Goal: Transaction & Acquisition: Purchase product/service

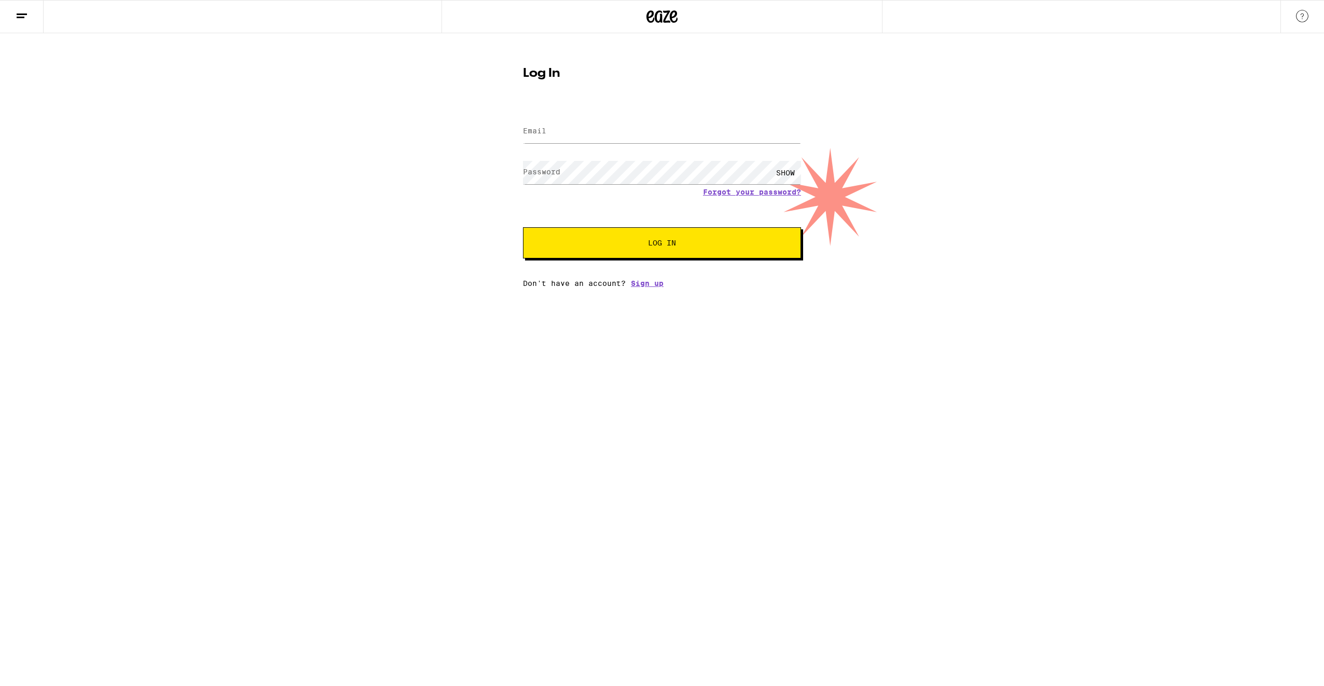
click at [193, 28] on div at bounding box center [220, 16] width 441 height 33
drag, startPoint x: 0, startPoint y: 24, endPoint x: 7, endPoint y: 24, distance: 7.3
click at [0, 24] on html "Log In Email Email Password Password SHOW Forgot your password? Log In Don't ha…" at bounding box center [662, 143] width 1324 height 287
click at [19, 21] on icon at bounding box center [22, 16] width 12 height 12
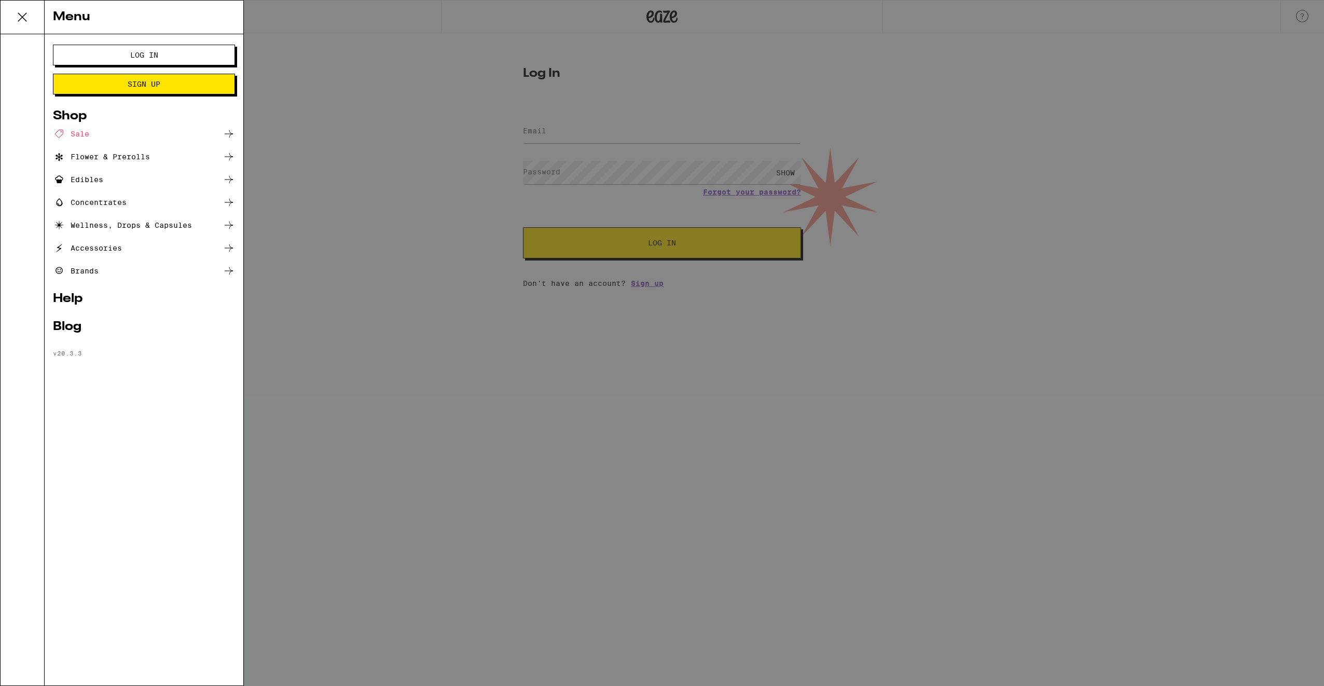
click at [88, 161] on div "Flower & Prerolls" at bounding box center [101, 156] width 97 height 12
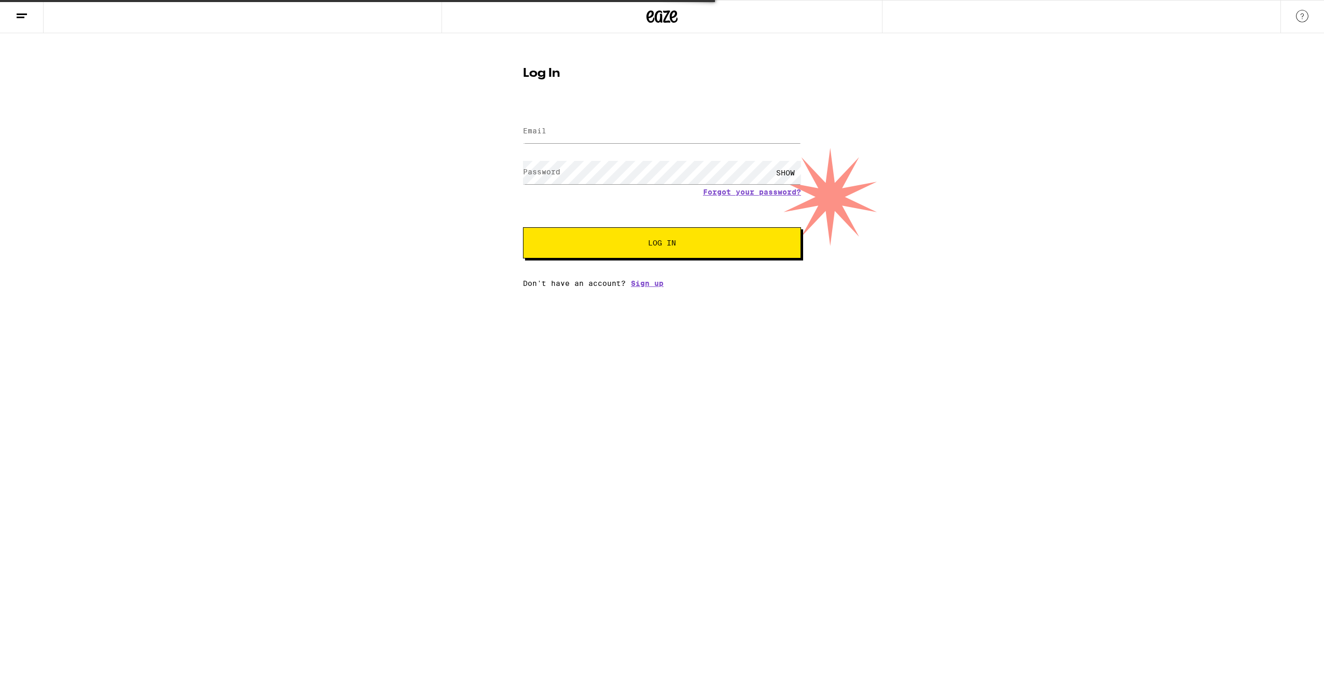
click at [86, 161] on div "Log In Email Email Password Password SHOW Forgot your password? Log In Don't ha…" at bounding box center [662, 160] width 1324 height 254
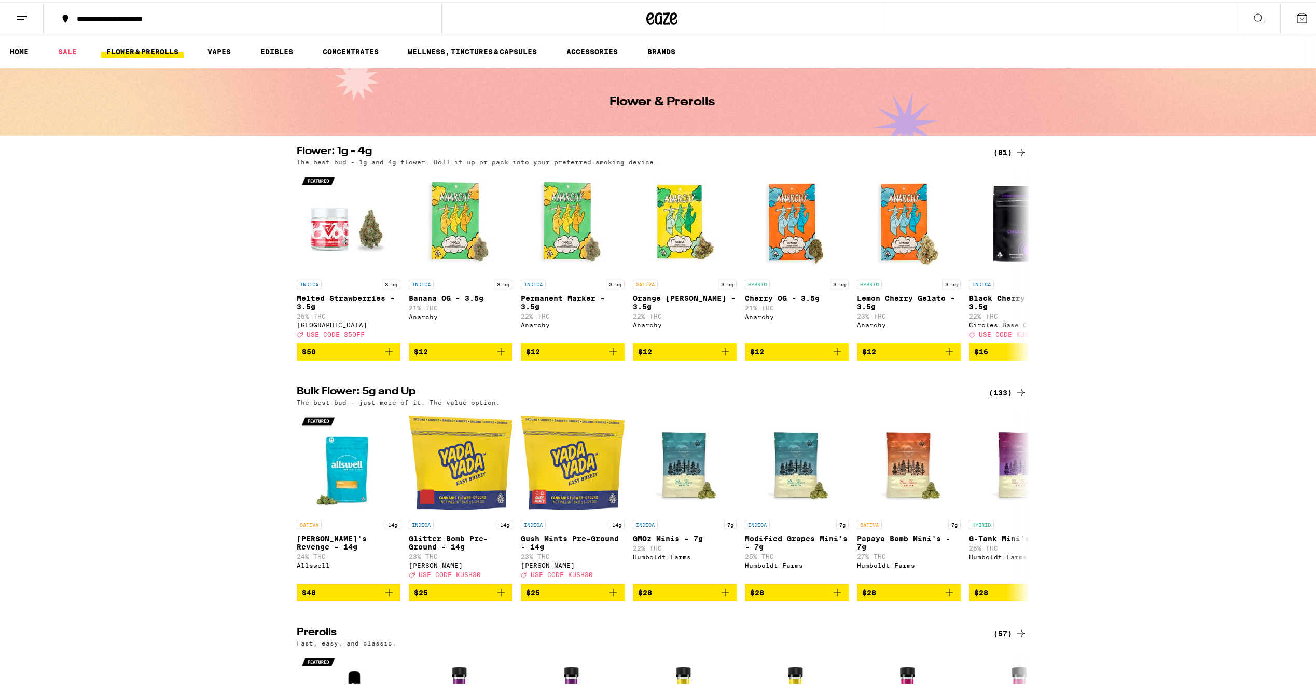
click at [70, 61] on ul "HOME SALE FLOWER & PREROLLS VAPES EDIBLES CONCENTRATES WELLNESS, TINCTURES & CA…" at bounding box center [662, 49] width 1324 height 33
click at [68, 51] on link "SALE" at bounding box center [67, 50] width 29 height 12
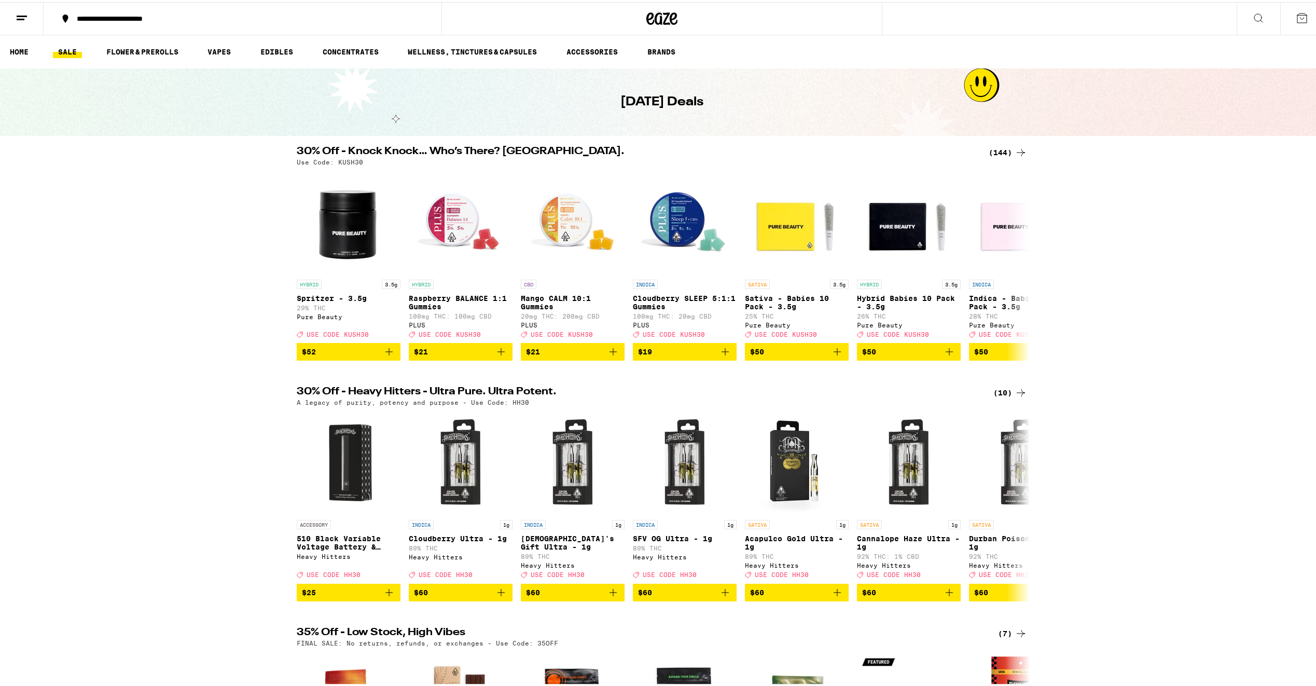
click at [92, 16] on div "**********" at bounding box center [248, 16] width 352 height 7
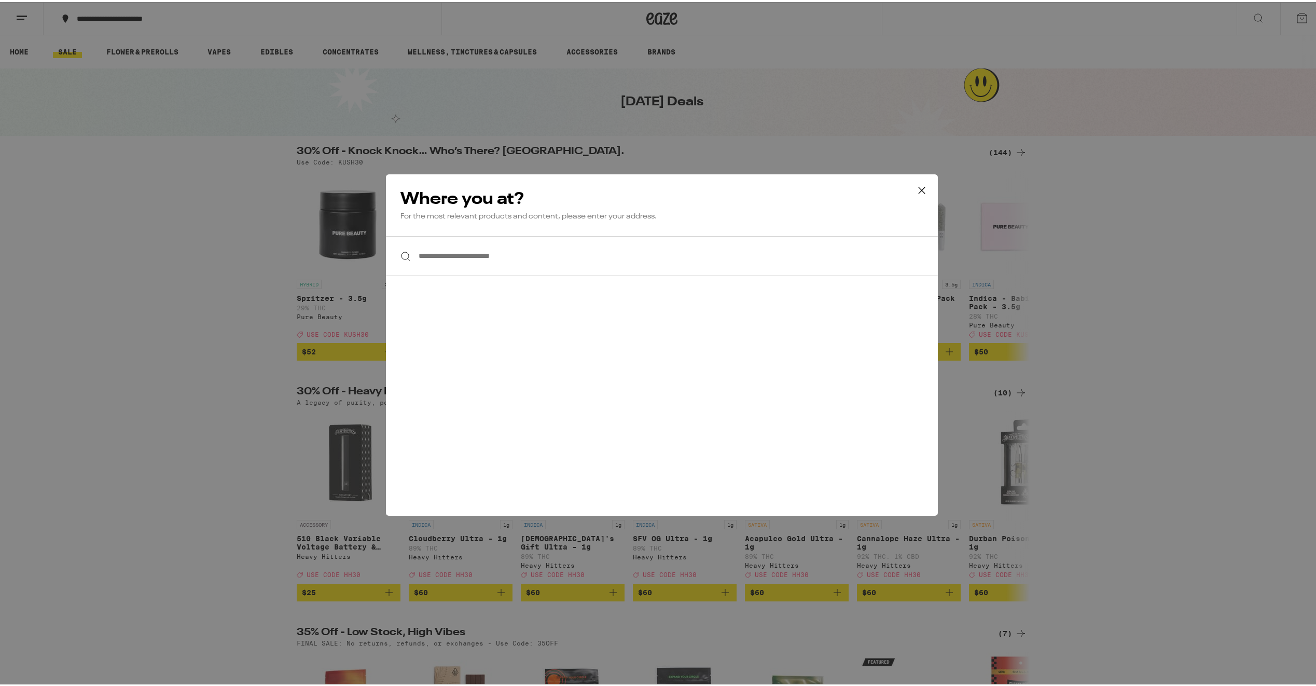
click at [487, 244] on input "**********" at bounding box center [662, 254] width 552 height 40
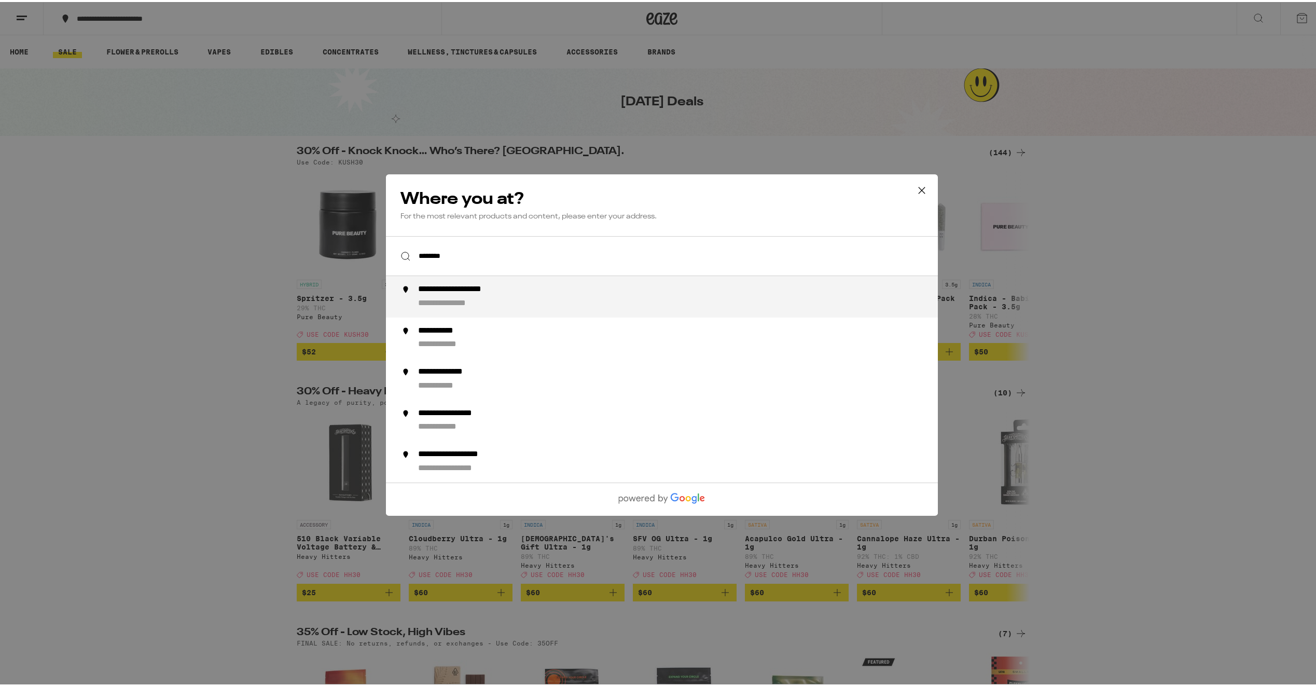
click at [511, 288] on div "**********" at bounding box center [471, 287] width 107 height 11
type input "**********"
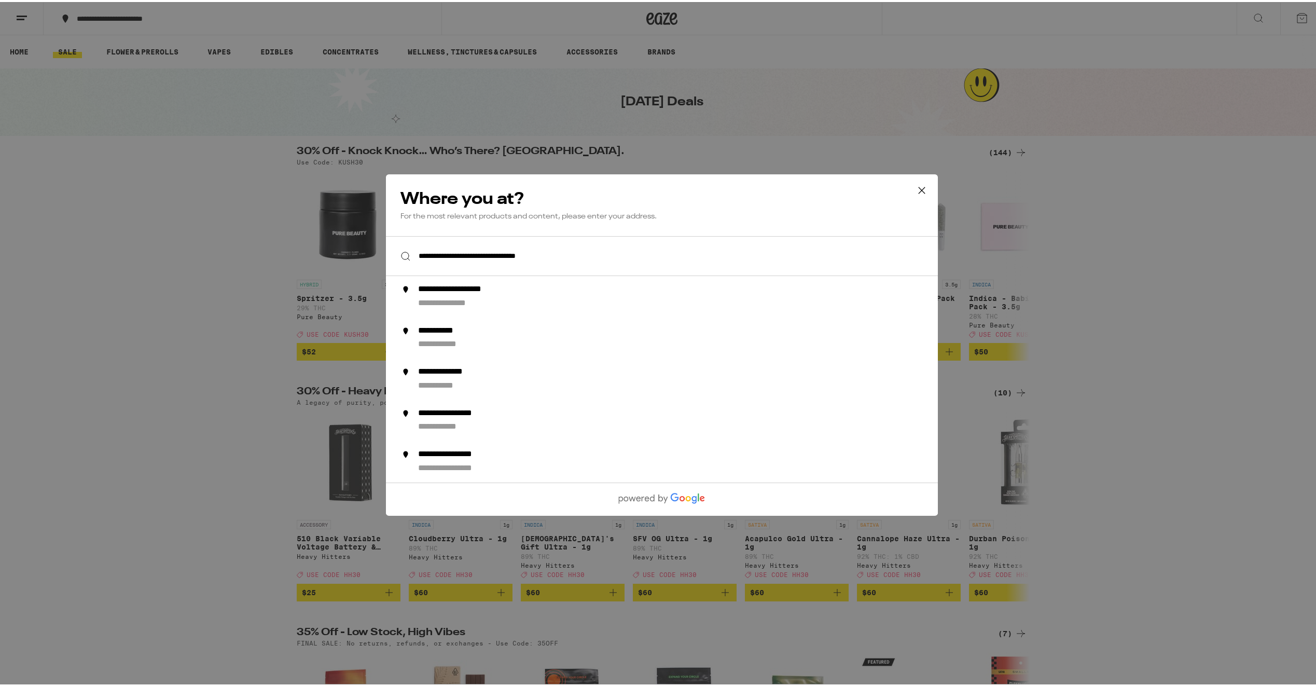
click at [732, 212] on p "For the most relevant products and content, please enter your address." at bounding box center [661, 215] width 523 height 10
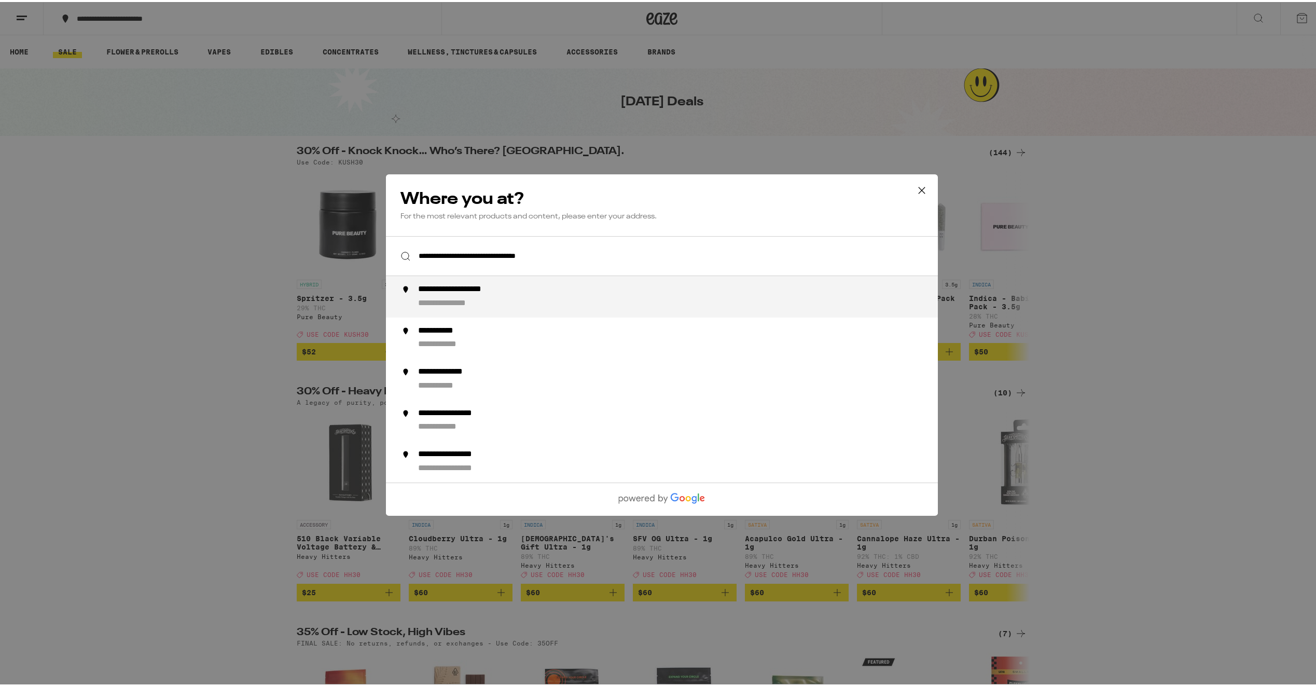
click at [535, 281] on li "**********" at bounding box center [662, 294] width 552 height 41
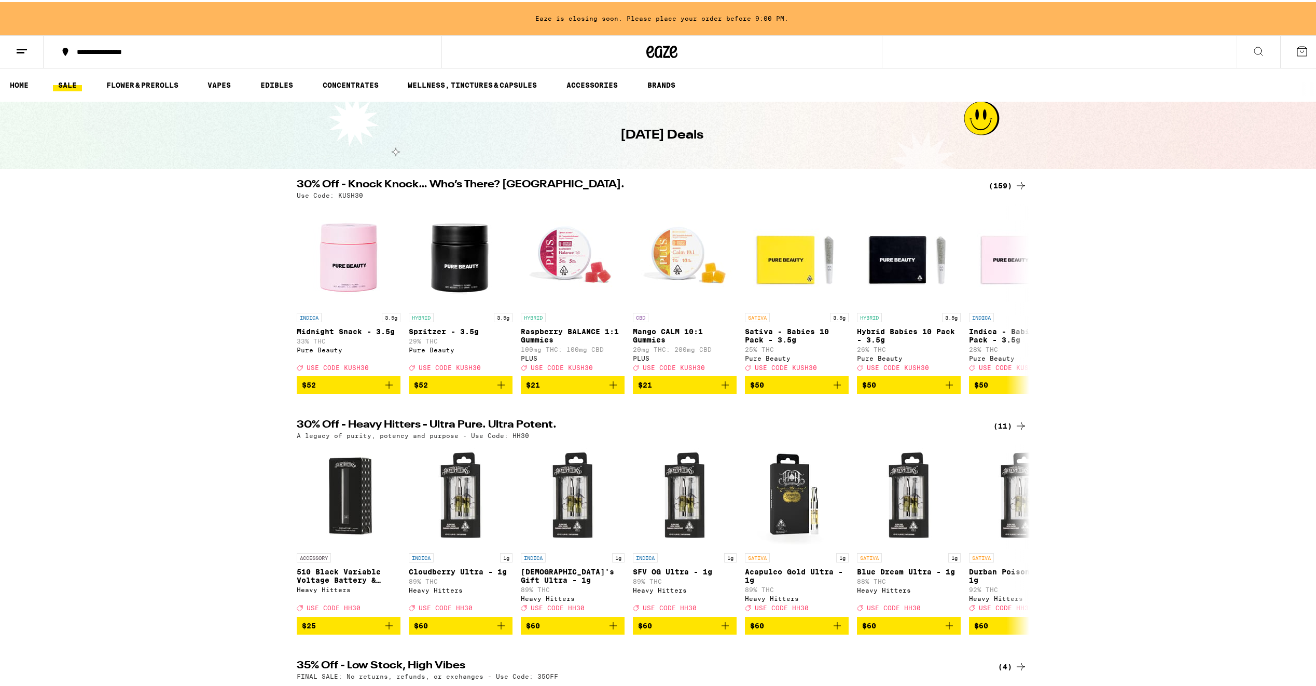
click at [992, 185] on div "(159)" at bounding box center [1008, 183] width 38 height 12
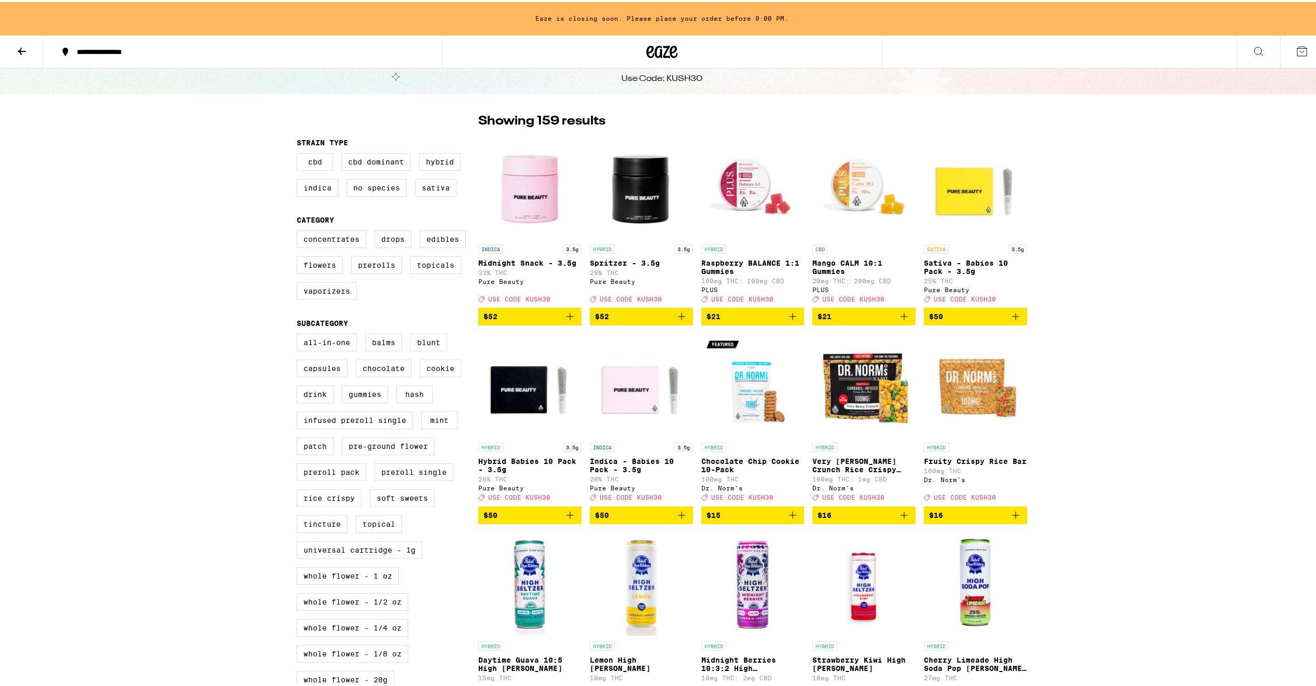
scroll to position [52, 0]
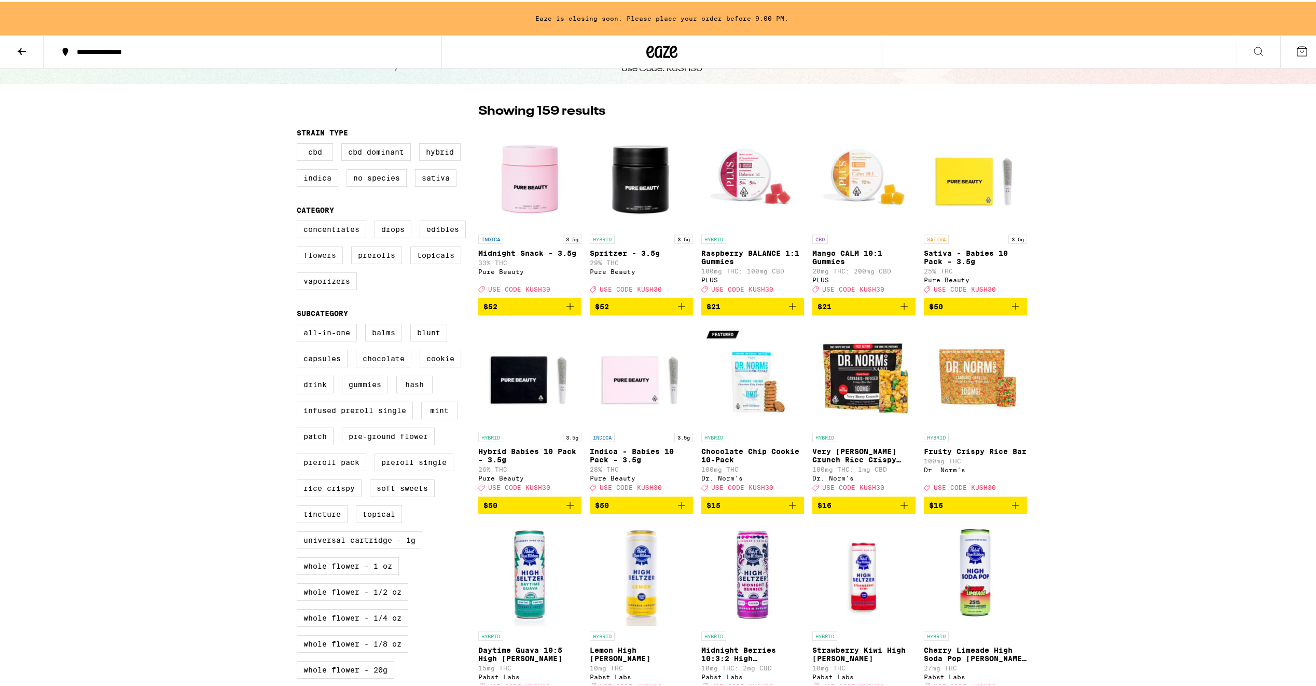
click at [312, 259] on label "Flowers" at bounding box center [320, 253] width 46 height 18
click at [299, 220] on input "Flowers" at bounding box center [299, 220] width 1 height 1
checkbox input "true"
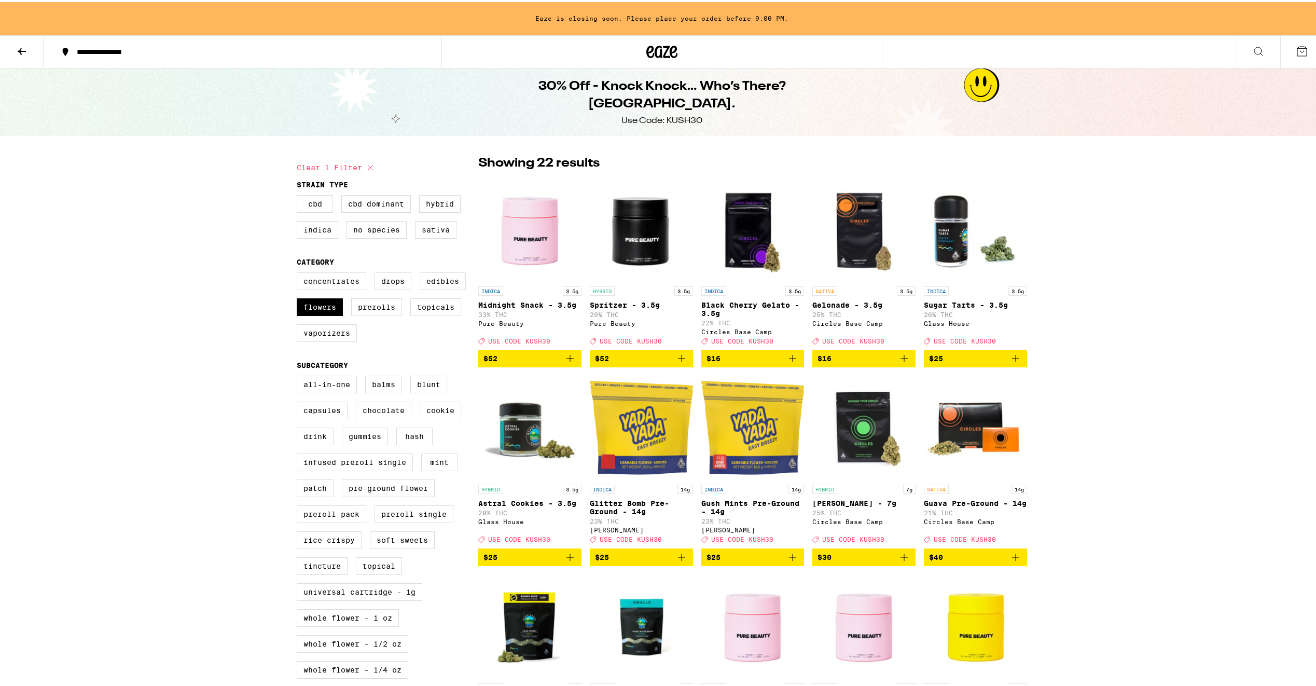
click at [1252, 44] on icon at bounding box center [1258, 49] width 12 height 12
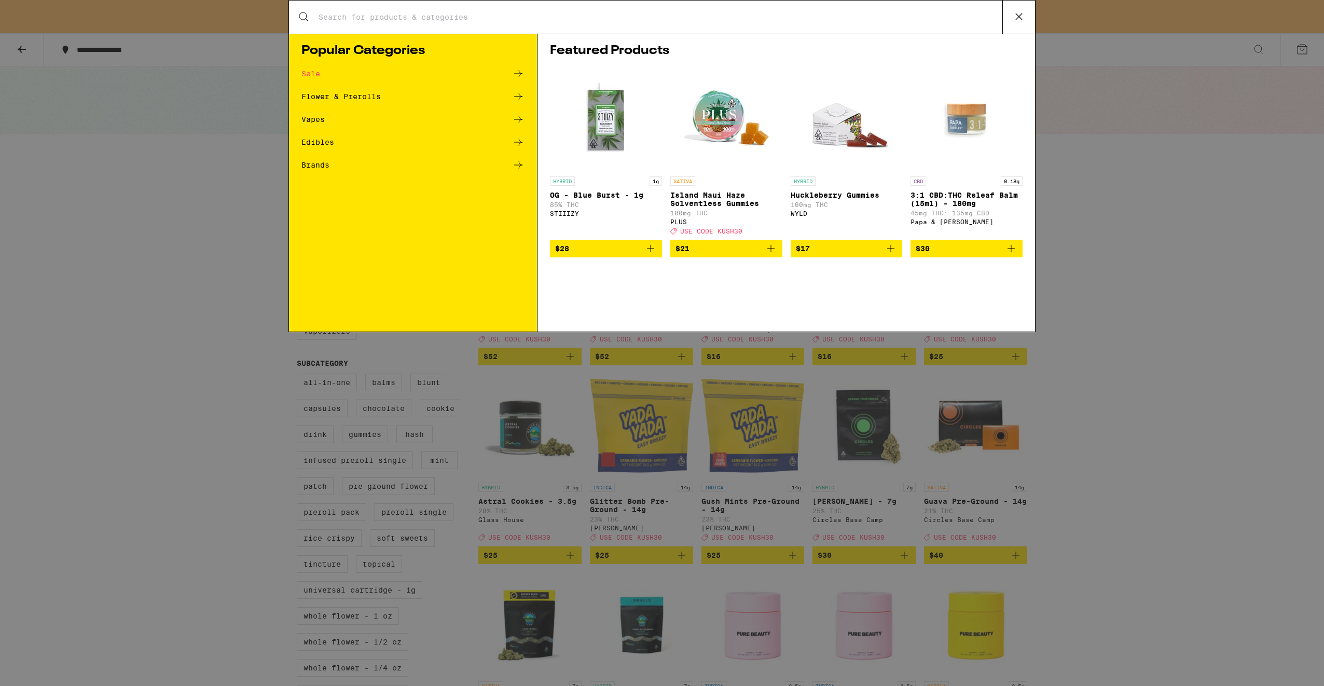
click at [673, 23] on div "Search for Products" at bounding box center [662, 17] width 746 height 33
click at [651, 16] on input "Search for Products" at bounding box center [660, 16] width 684 height 9
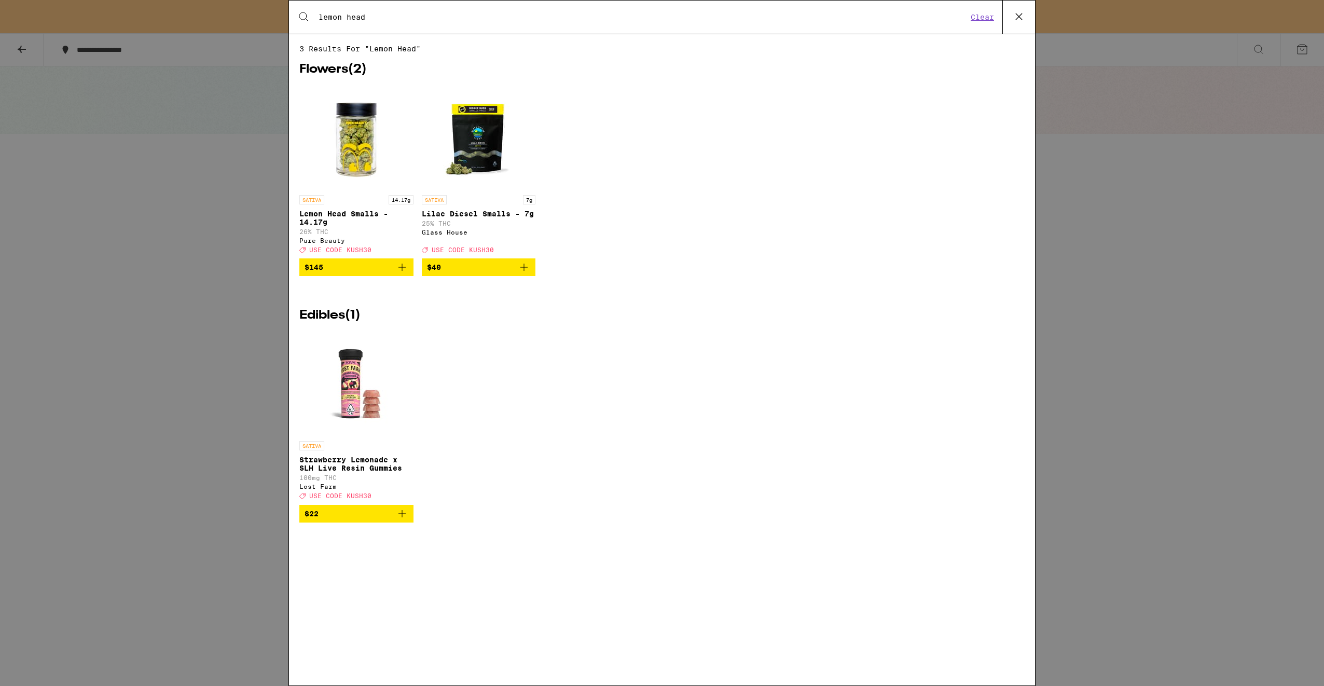
type input "lemon head"
click at [344, 133] on img "Open page for Lemon Head Smalls - 14.17g from Pure Beauty" at bounding box center [356, 138] width 104 height 104
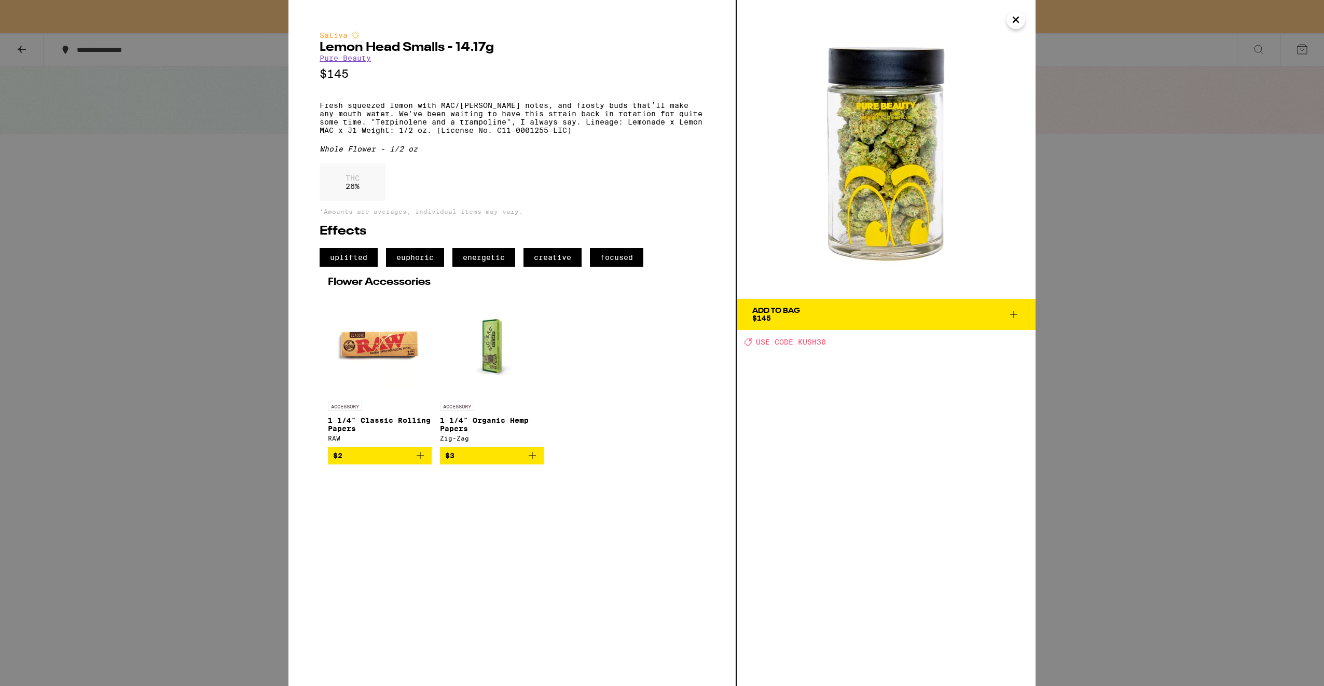
click at [1018, 18] on icon "Close" at bounding box center [1015, 20] width 12 height 16
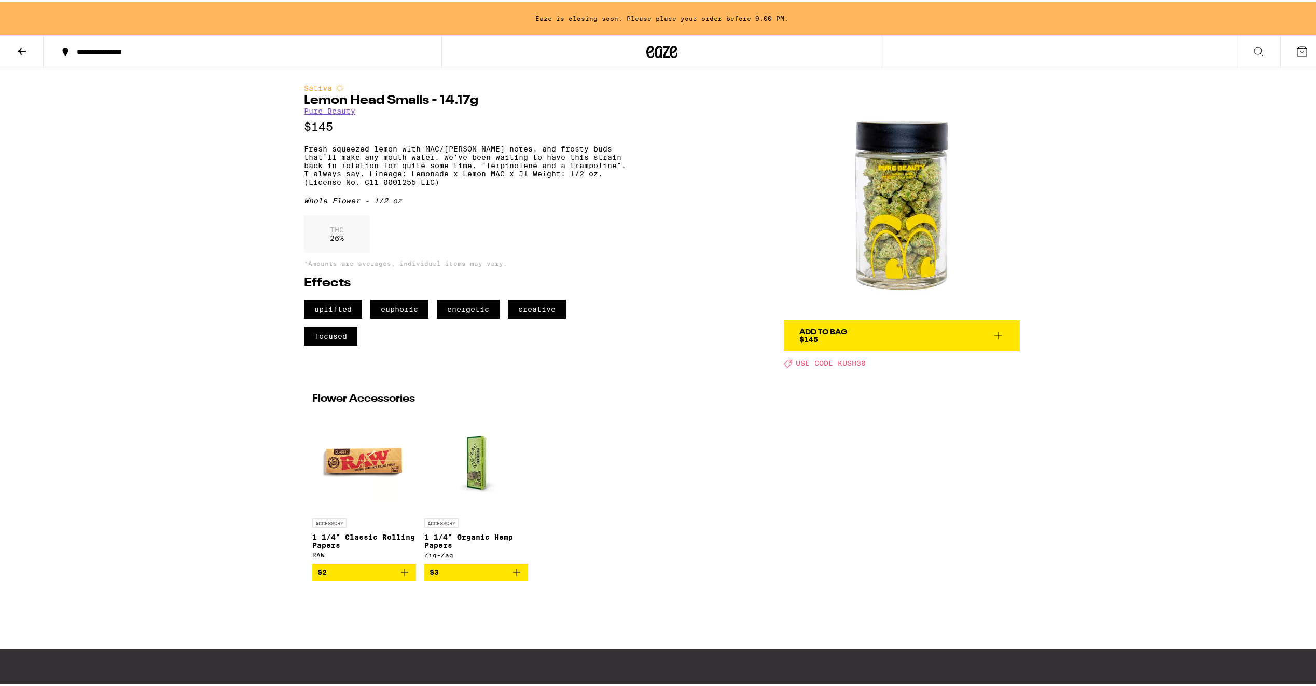
click at [888, 323] on button "Add To Bag $145" at bounding box center [902, 333] width 236 height 31
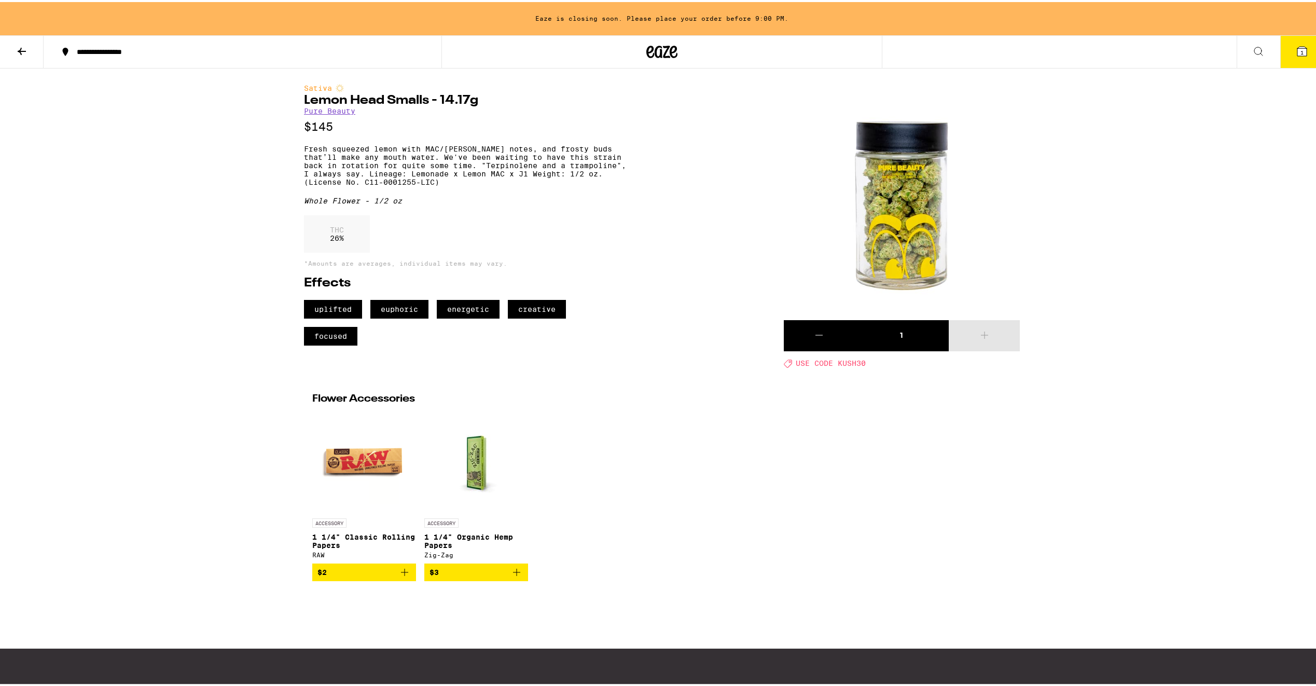
click at [848, 362] on span "USE CODE KUSH30" at bounding box center [831, 361] width 70 height 8
copy span "KUSH30"
click at [22, 51] on icon at bounding box center [22, 49] width 12 height 12
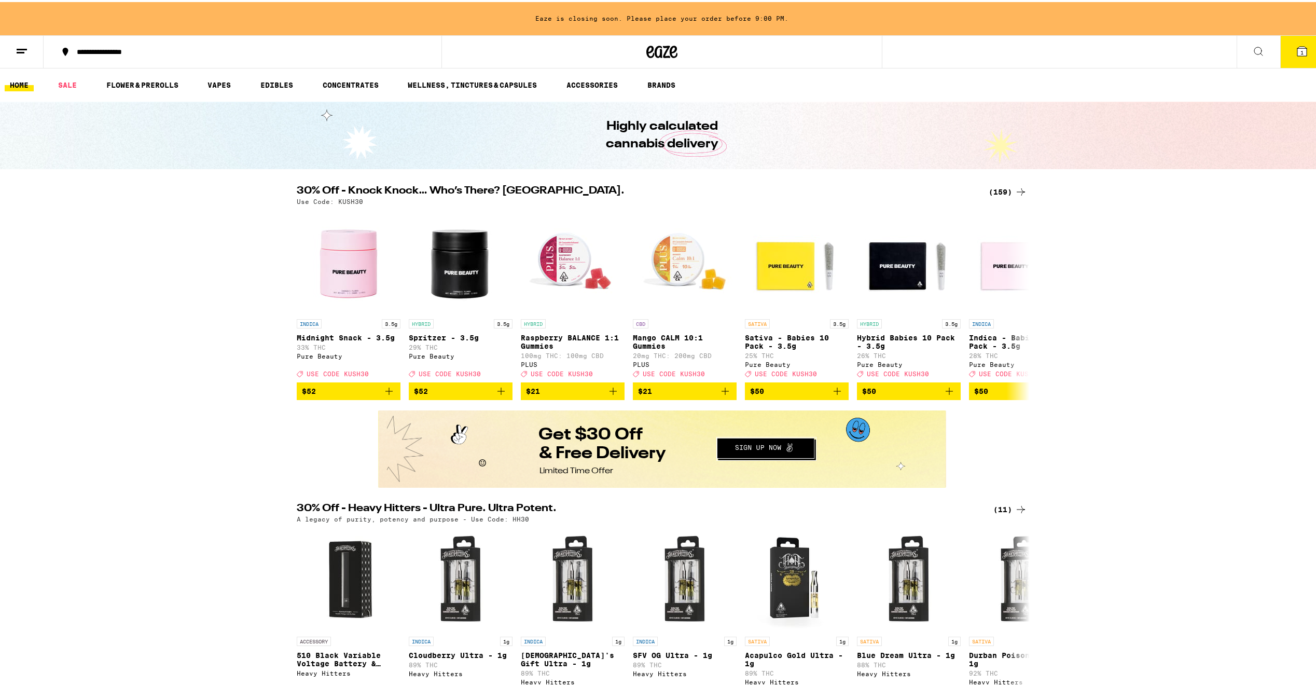
click at [1002, 188] on div "(159)" at bounding box center [1008, 190] width 38 height 12
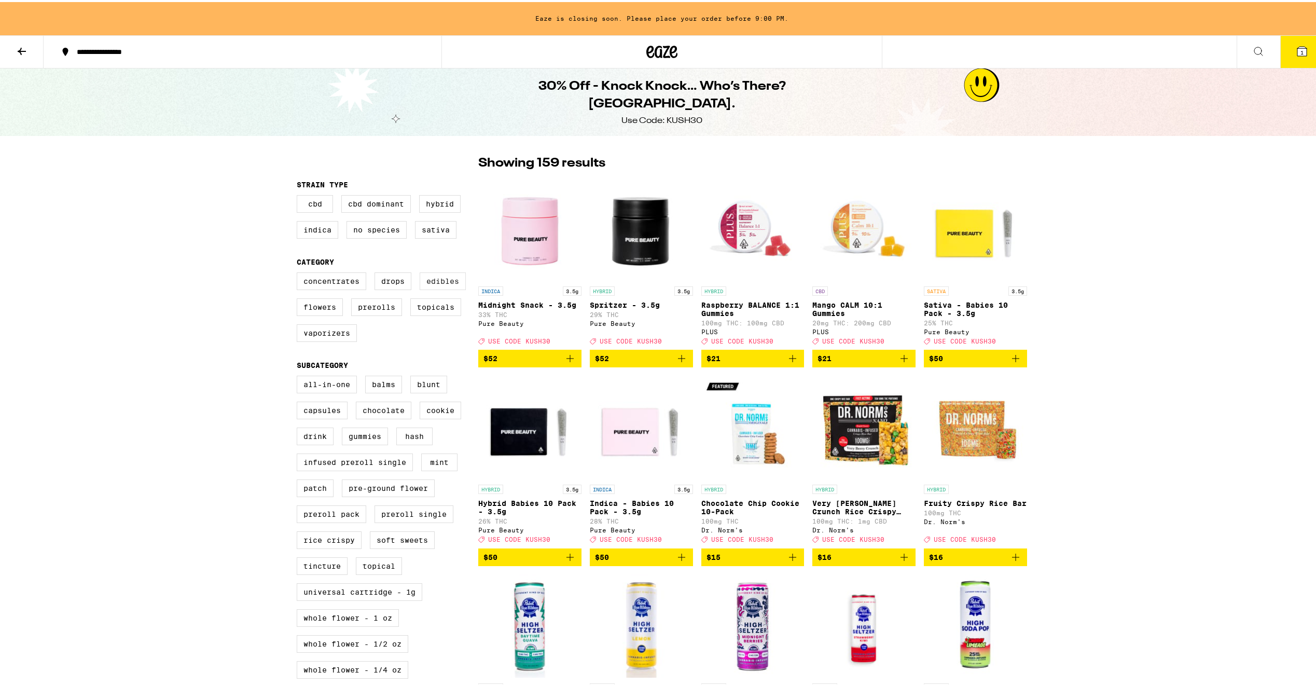
click at [429, 286] on label "Edibles" at bounding box center [443, 279] width 46 height 18
click at [299, 272] on input "Edibles" at bounding box center [299, 272] width 1 height 1
checkbox input "true"
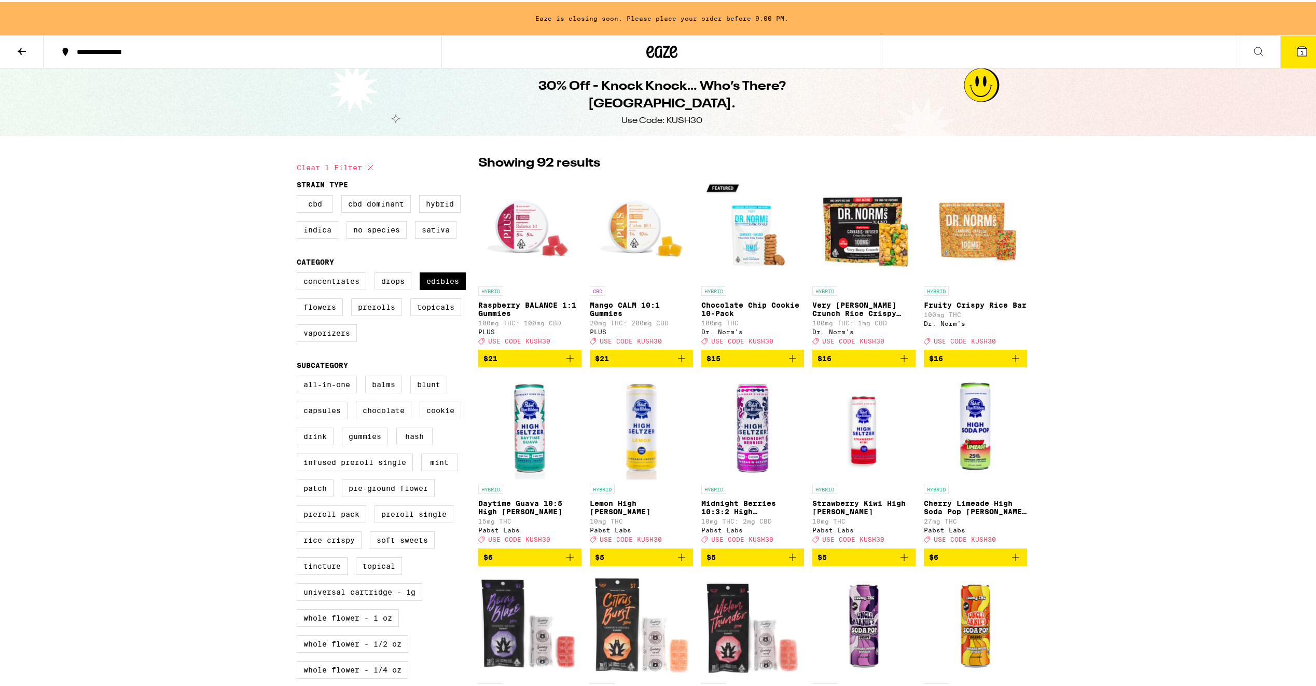
click at [675, 359] on icon "Add to bag" at bounding box center [681, 356] width 12 height 12
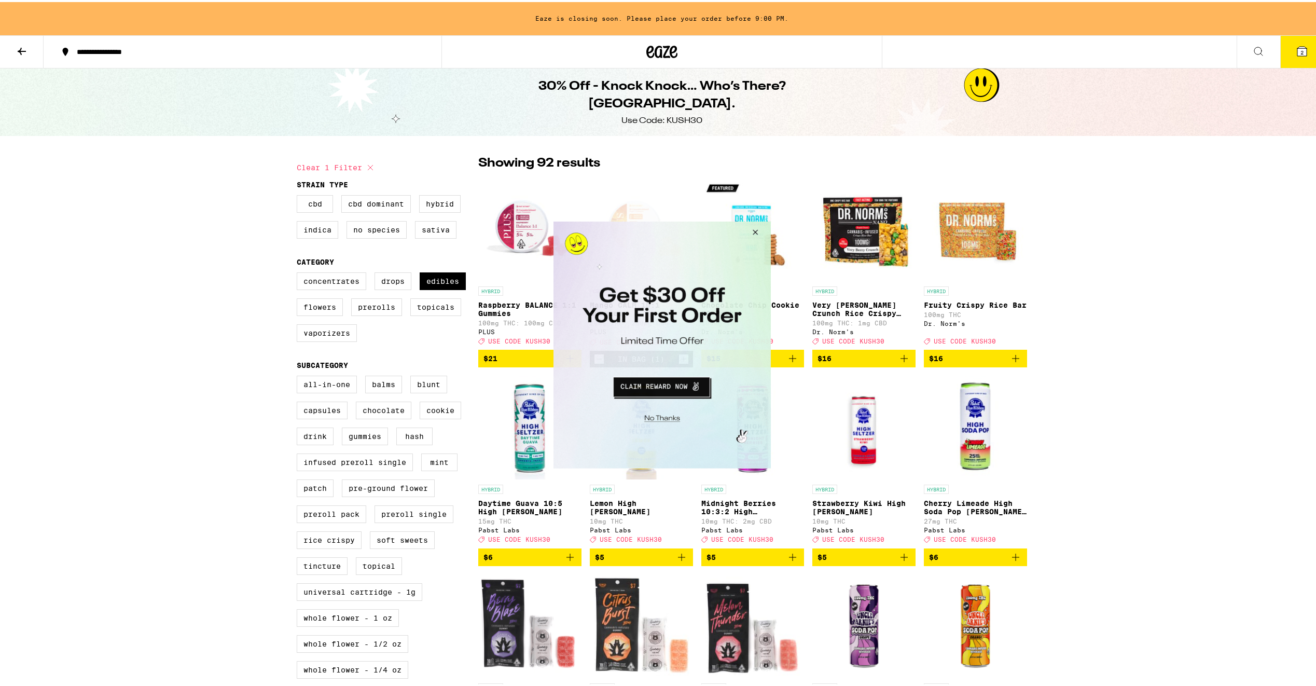
click at [677, 410] on button "Close Modal" at bounding box center [659, 416] width 211 height 16
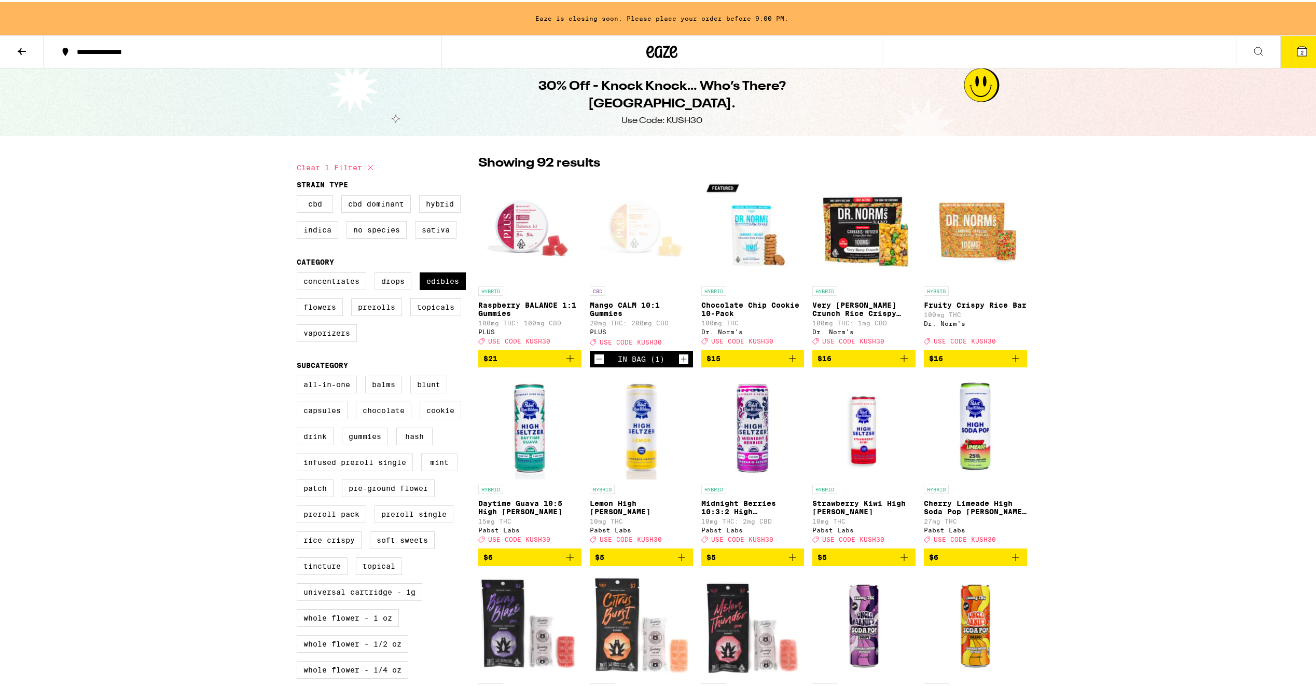
click at [1297, 46] on icon at bounding box center [1301, 49] width 9 height 9
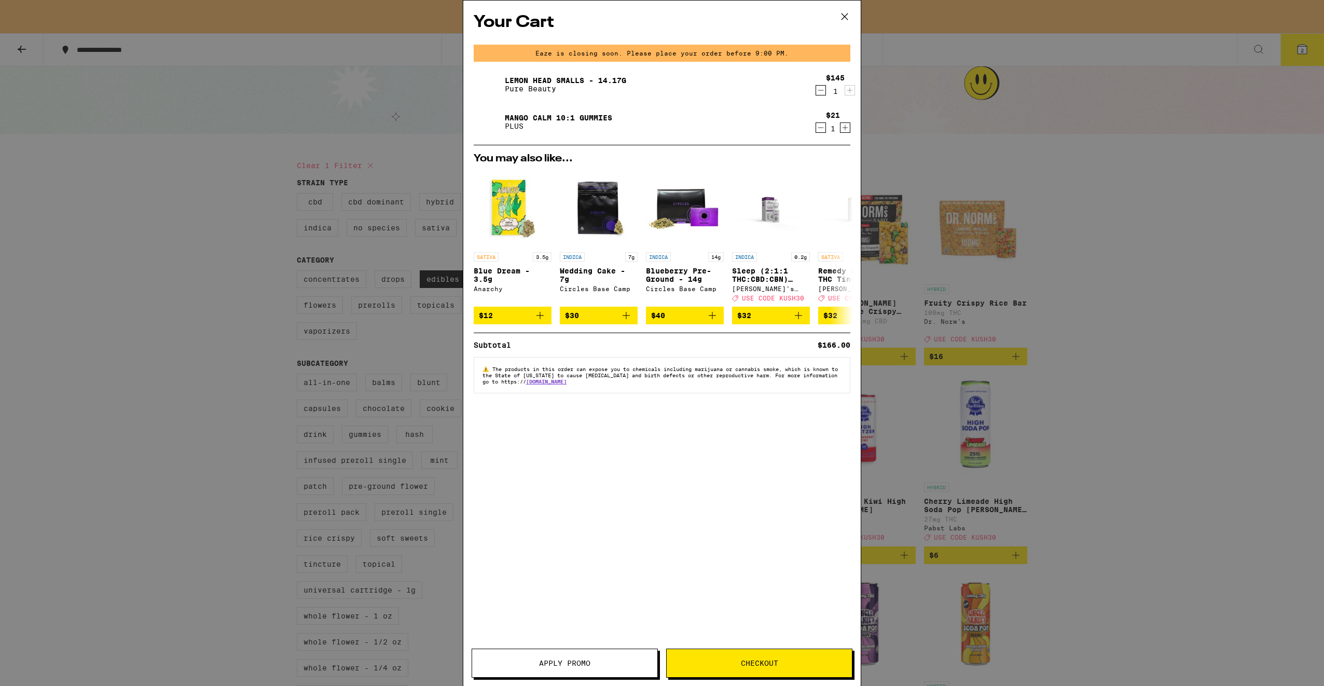
click at [599, 658] on button "Apply Promo" at bounding box center [564, 662] width 186 height 29
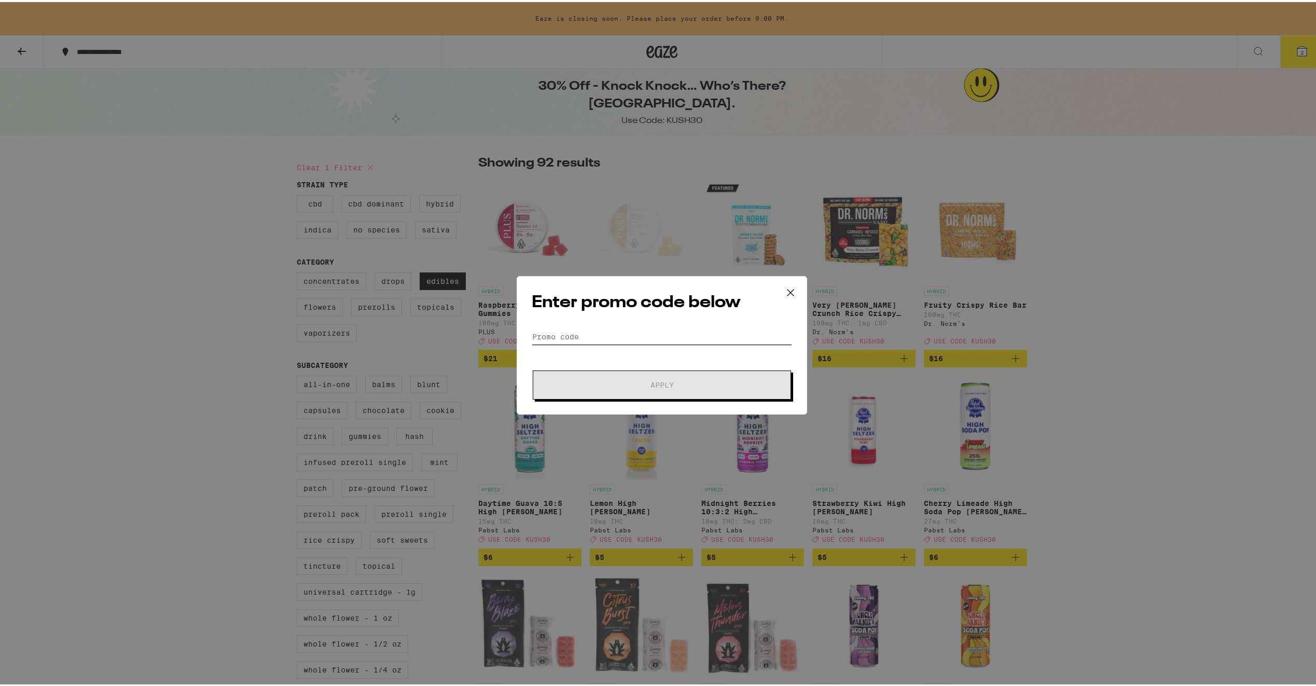
click at [613, 342] on input "Promo Code" at bounding box center [662, 335] width 260 height 16
paste input "KUSH30"
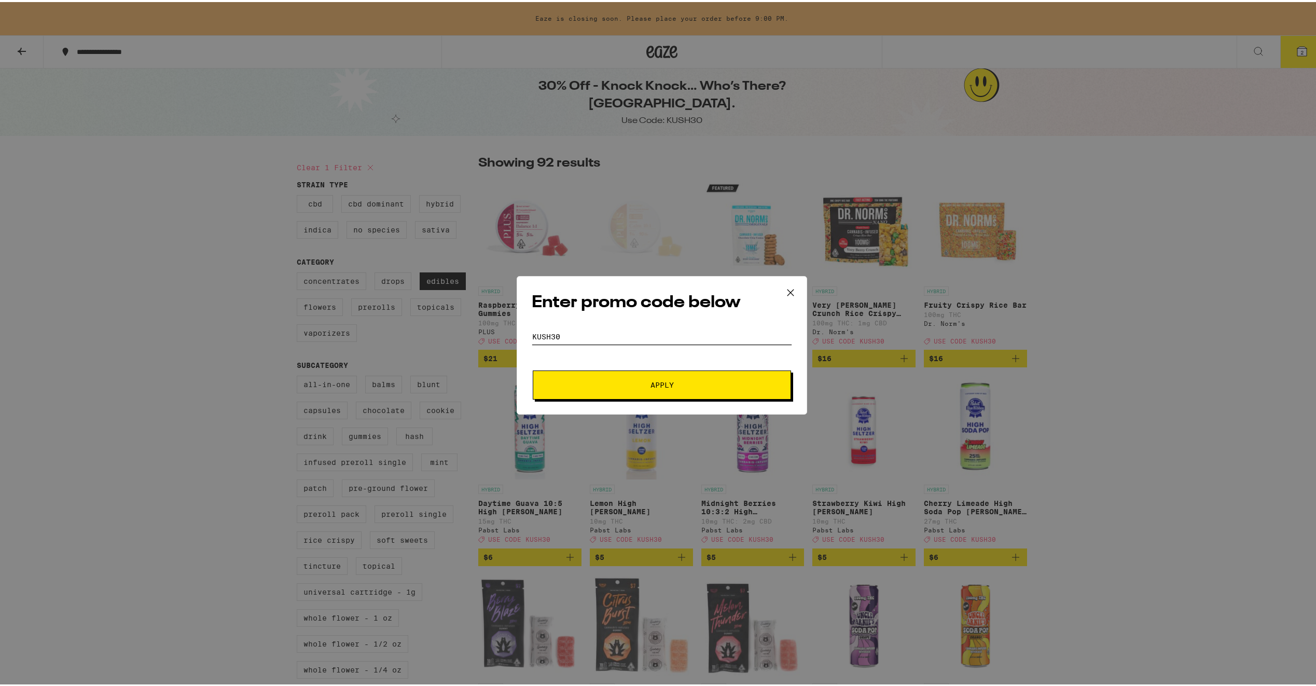
type input "KUSH30"
click at [627, 372] on button "Apply" at bounding box center [662, 382] width 258 height 29
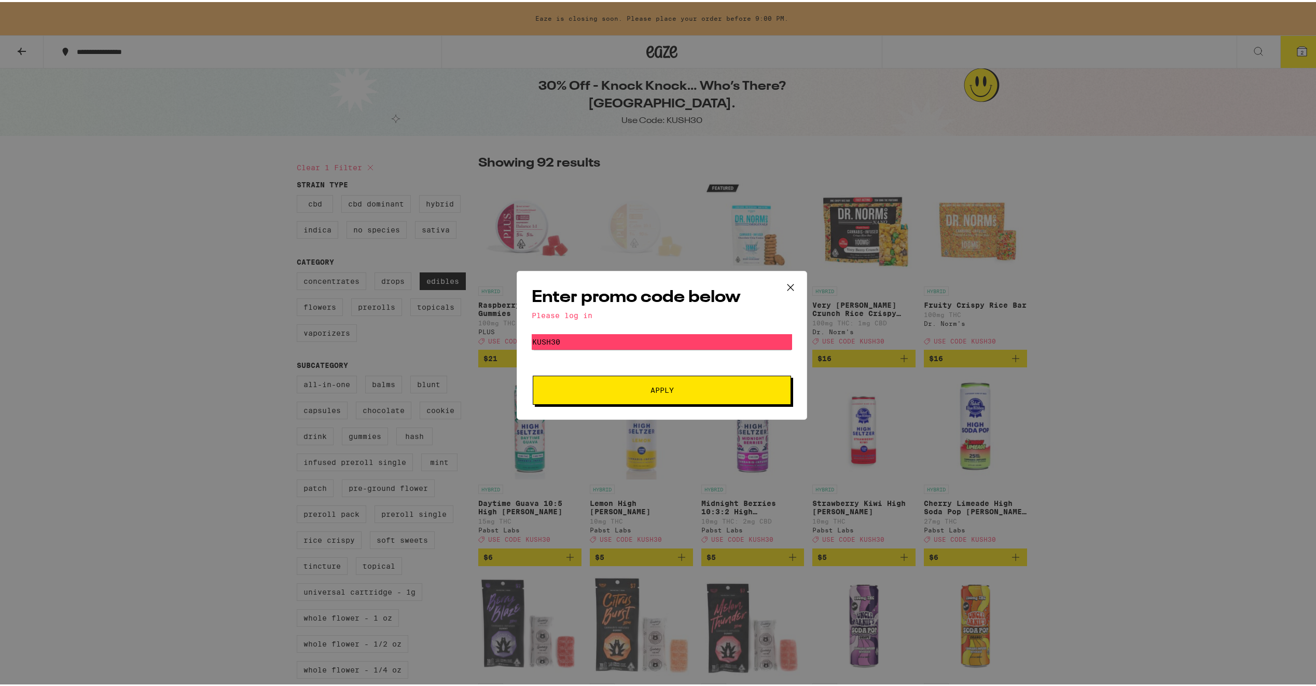
click at [621, 378] on button "Apply" at bounding box center [662, 387] width 258 height 29
click at [793, 279] on icon at bounding box center [791, 285] width 16 height 16
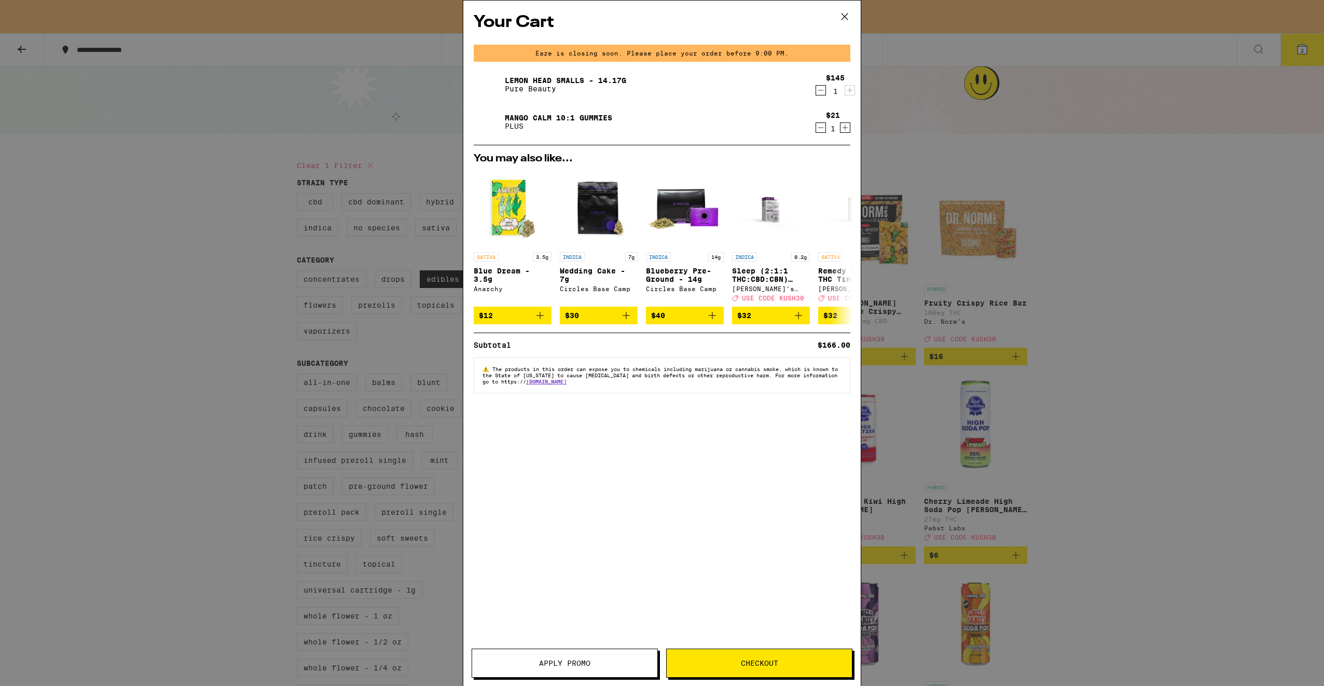
click at [838, 19] on icon at bounding box center [845, 17] width 16 height 16
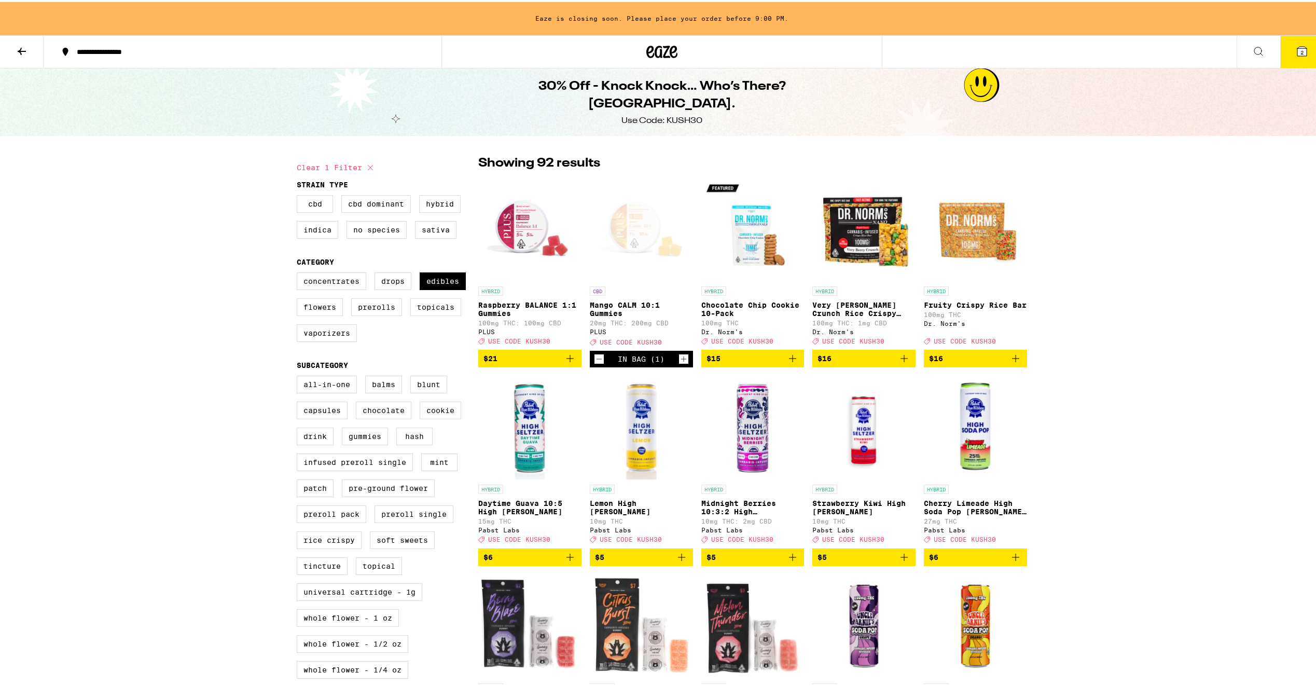
click at [27, 45] on button at bounding box center [22, 50] width 44 height 33
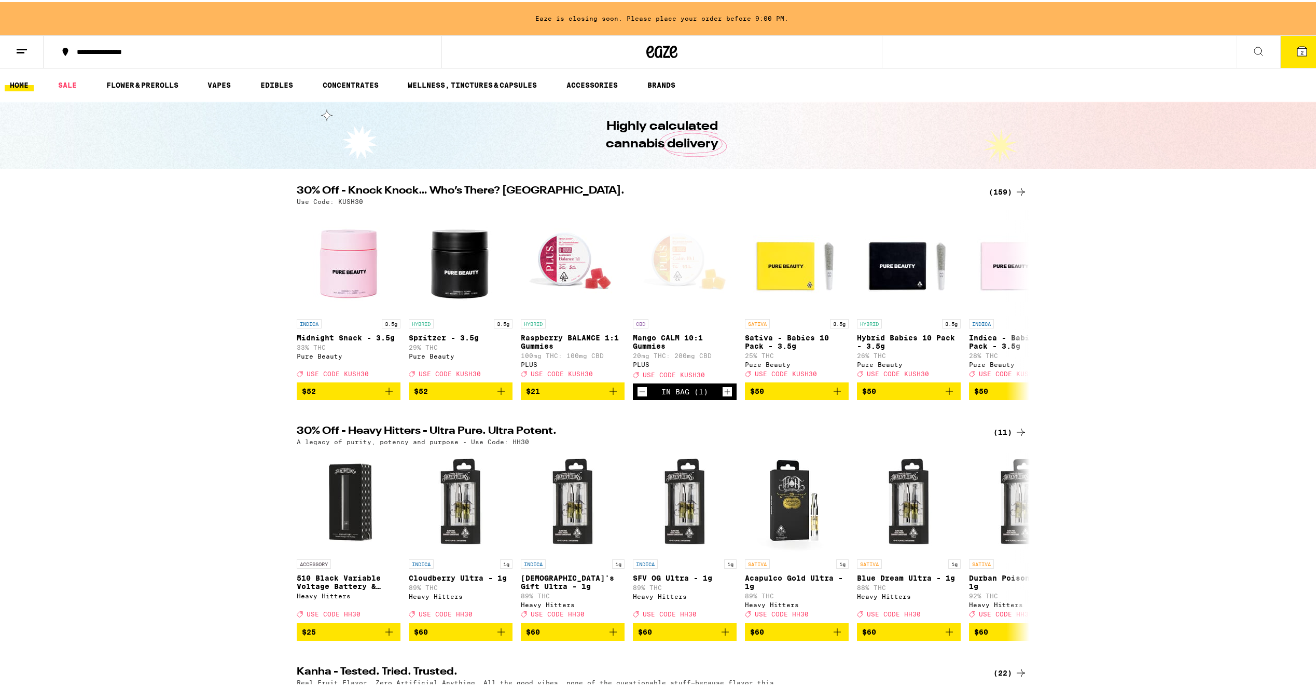
click at [27, 49] on icon at bounding box center [22, 49] width 12 height 12
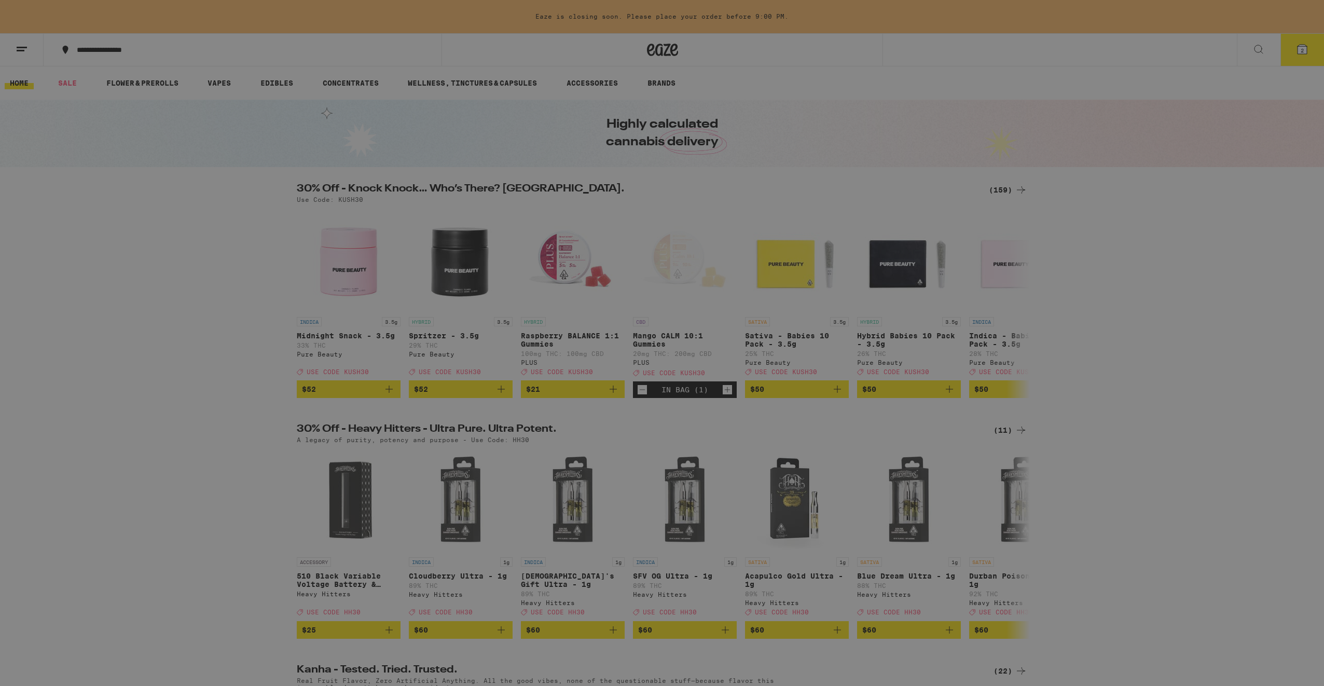
click at [110, 52] on span "Log In" at bounding box center [144, 54] width 98 height 7
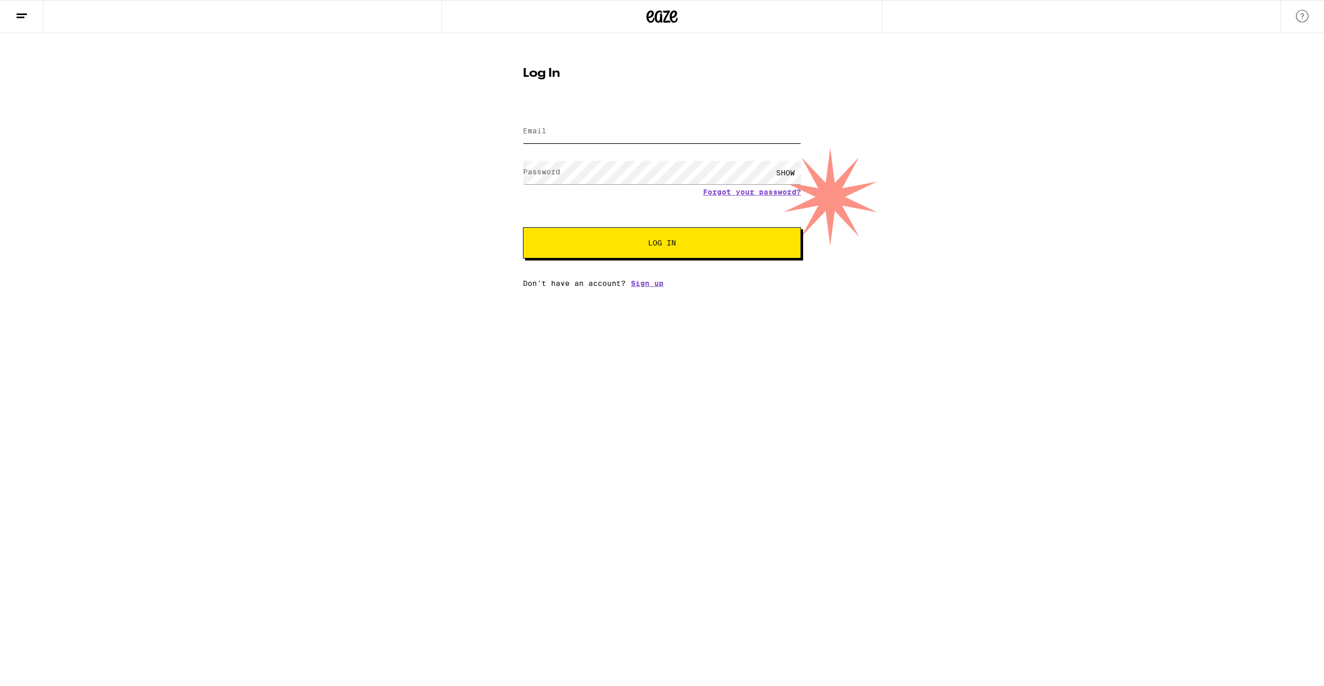
click at [644, 127] on input "Email" at bounding box center [662, 131] width 278 height 23
type input "jeremyberant@gmail.com"
click at [523, 227] on button "Log In" at bounding box center [662, 242] width 278 height 31
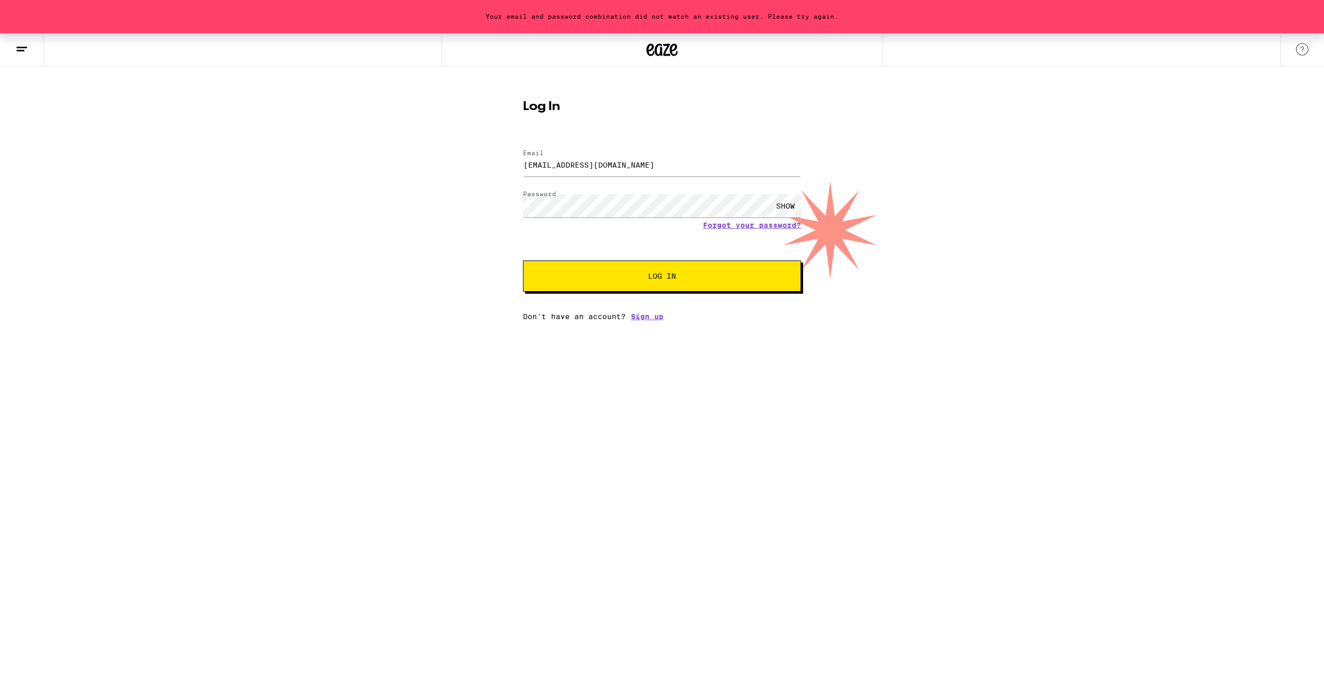
click at [632, 190] on div "SHOW" at bounding box center [662, 205] width 278 height 31
click at [523, 260] on button "Log In" at bounding box center [662, 275] width 278 height 31
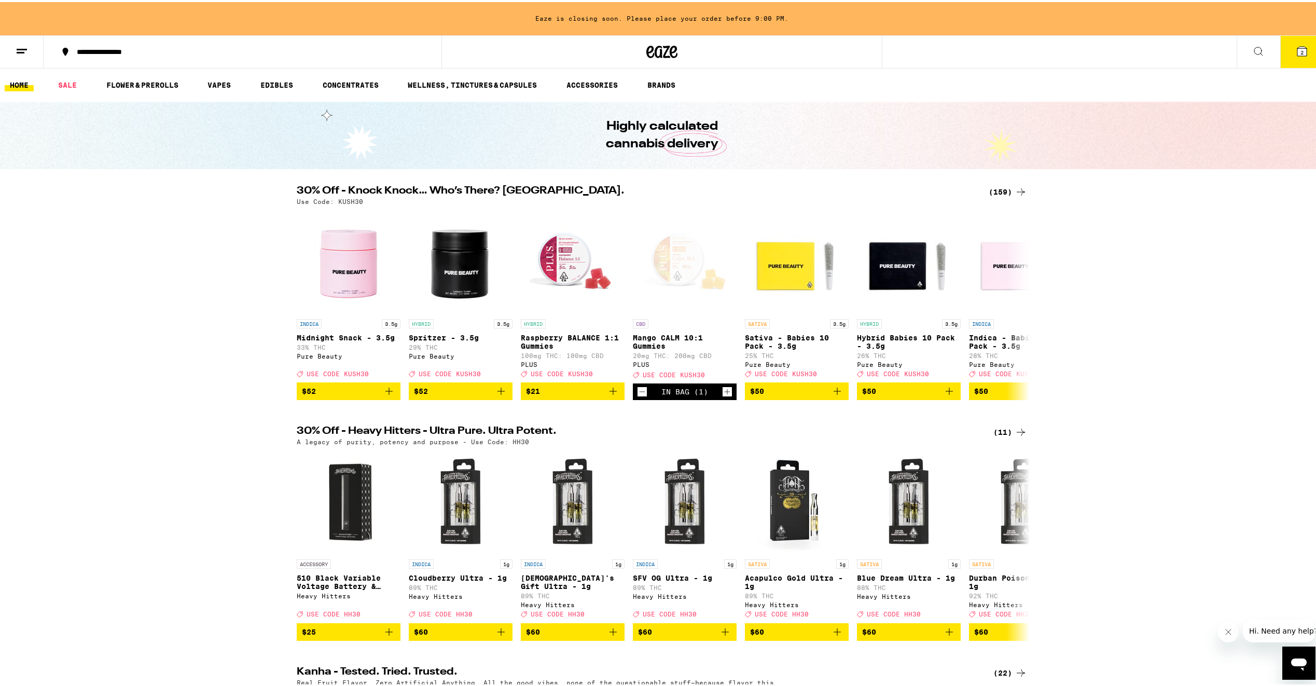
click at [1304, 44] on button "2" at bounding box center [1302, 50] width 44 height 32
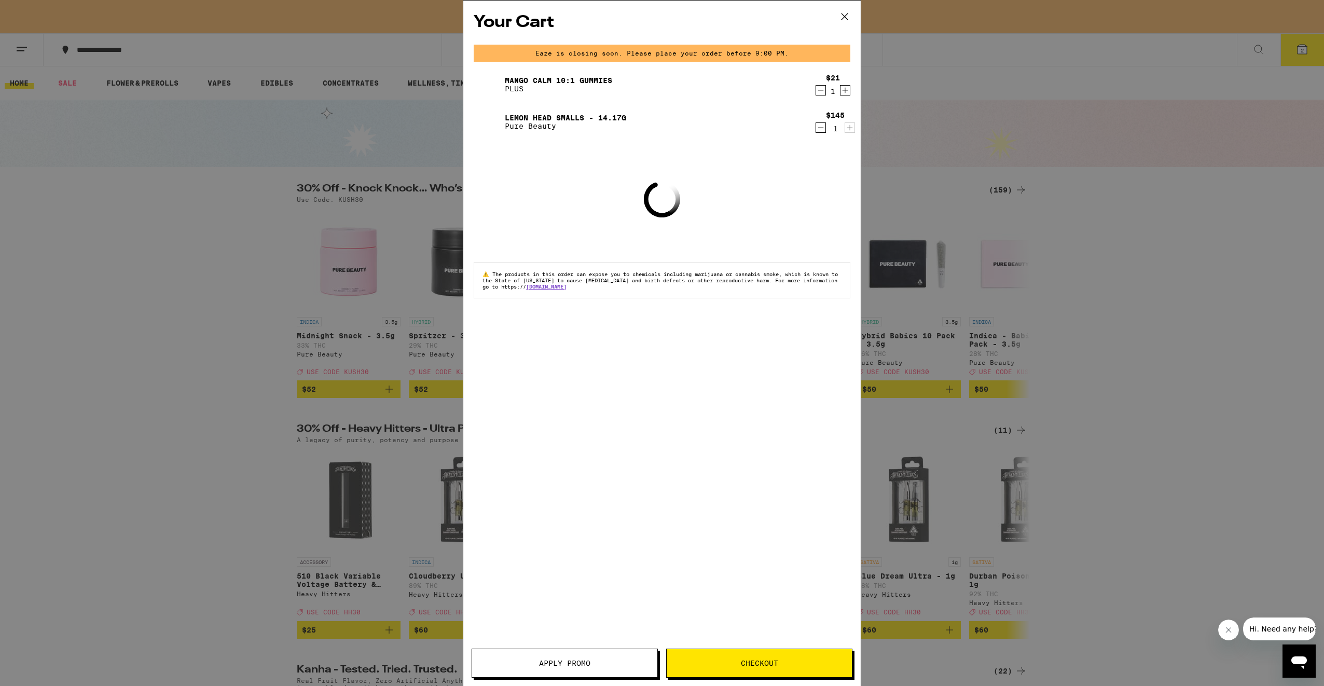
click at [586, 671] on button "Apply Promo" at bounding box center [564, 662] width 186 height 29
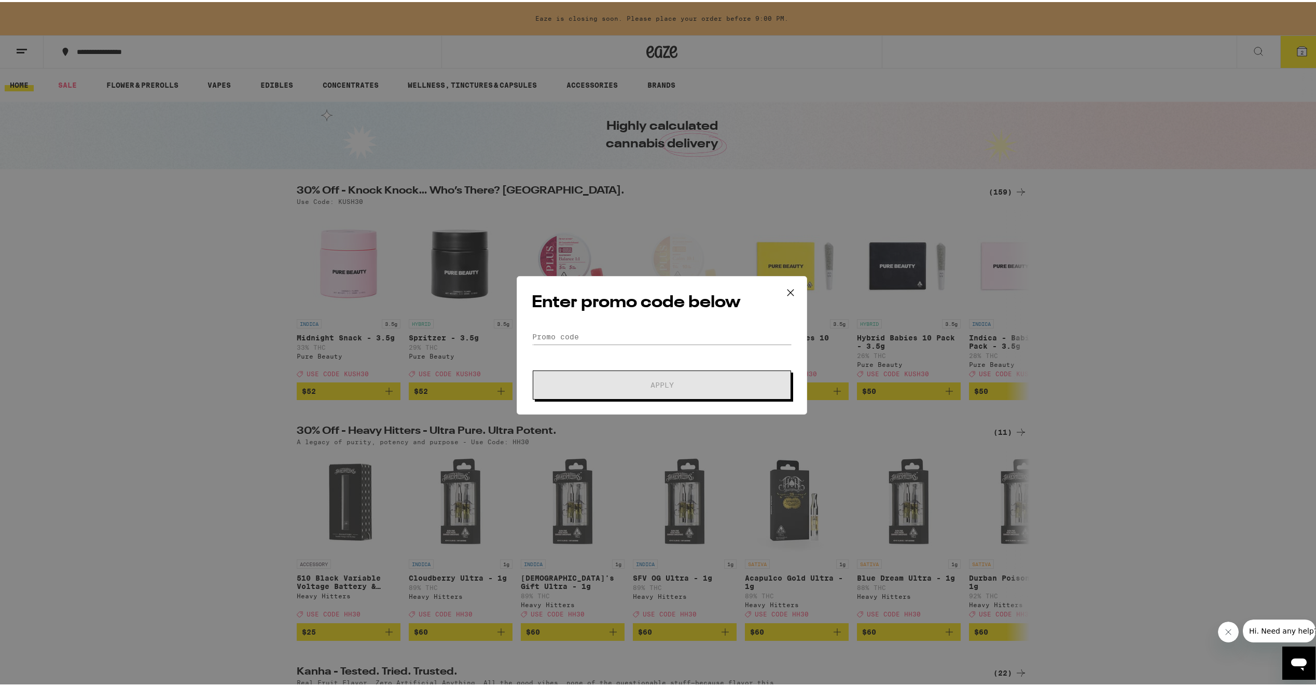
click at [646, 344] on form "Promo Code Apply" at bounding box center [662, 362] width 260 height 71
click at [644, 326] on div "Enter promo code below Promo Code Apply" at bounding box center [662, 343] width 290 height 138
click at [638, 331] on input "Promo Code" at bounding box center [662, 335] width 260 height 16
paste input "KUSH30"
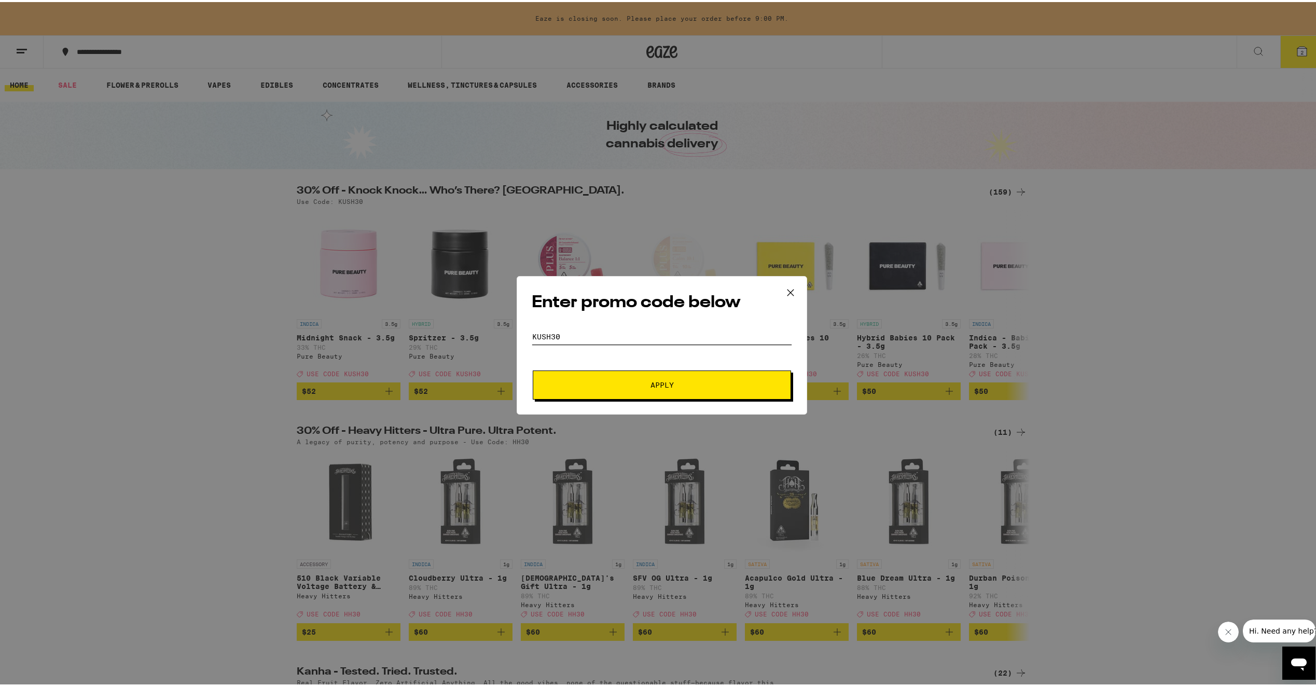
type input "KUSH30"
click at [647, 371] on button "Apply" at bounding box center [662, 382] width 258 height 29
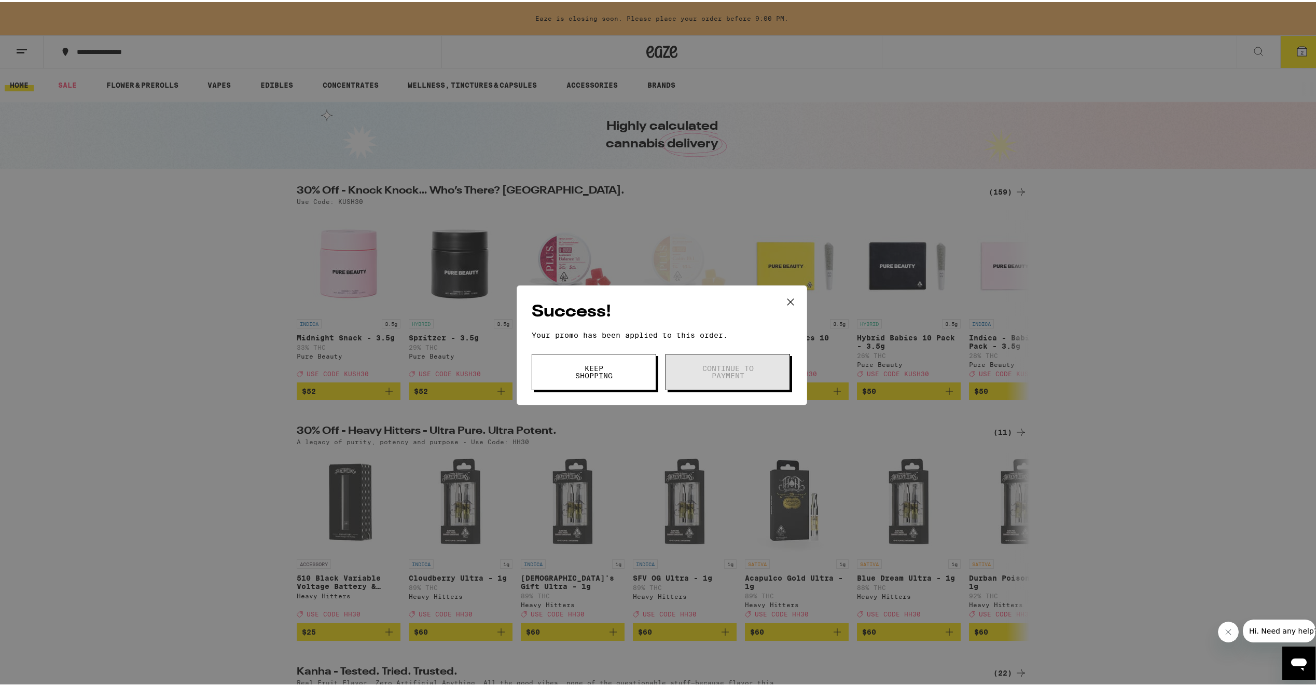
click at [555, 371] on button "Keep Shopping" at bounding box center [594, 370] width 124 height 36
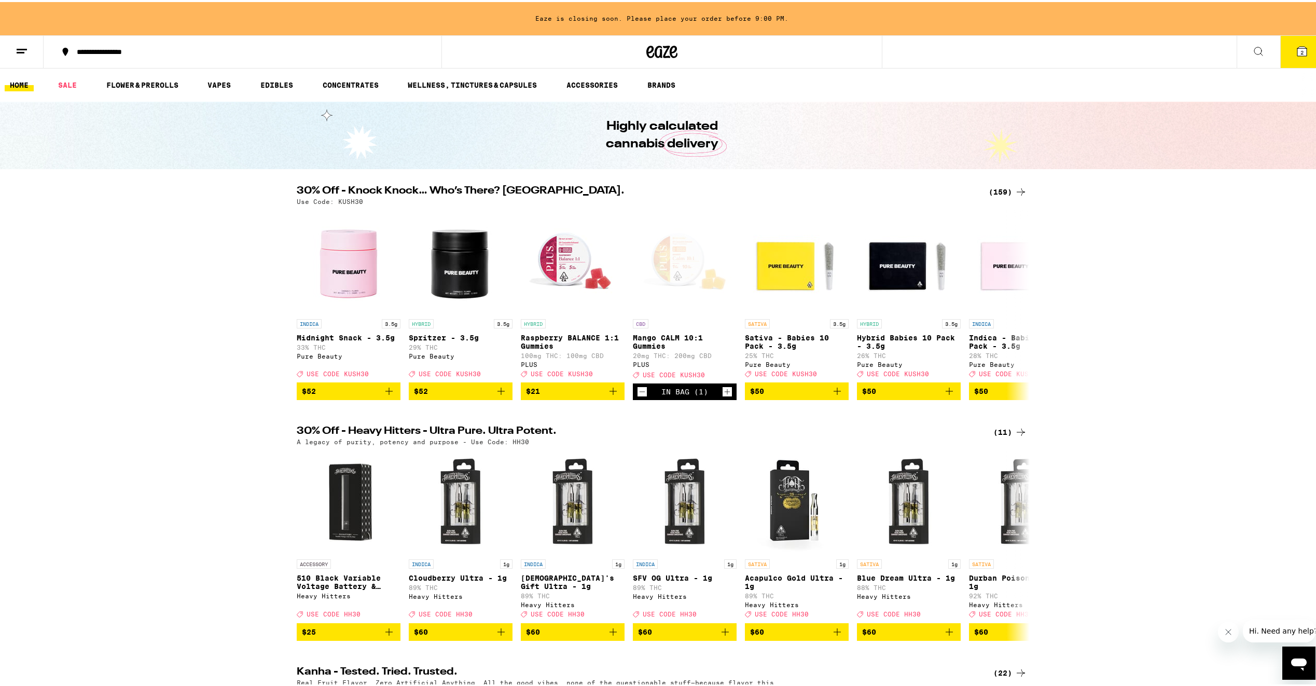
click at [1303, 57] on button "2" at bounding box center [1302, 50] width 44 height 32
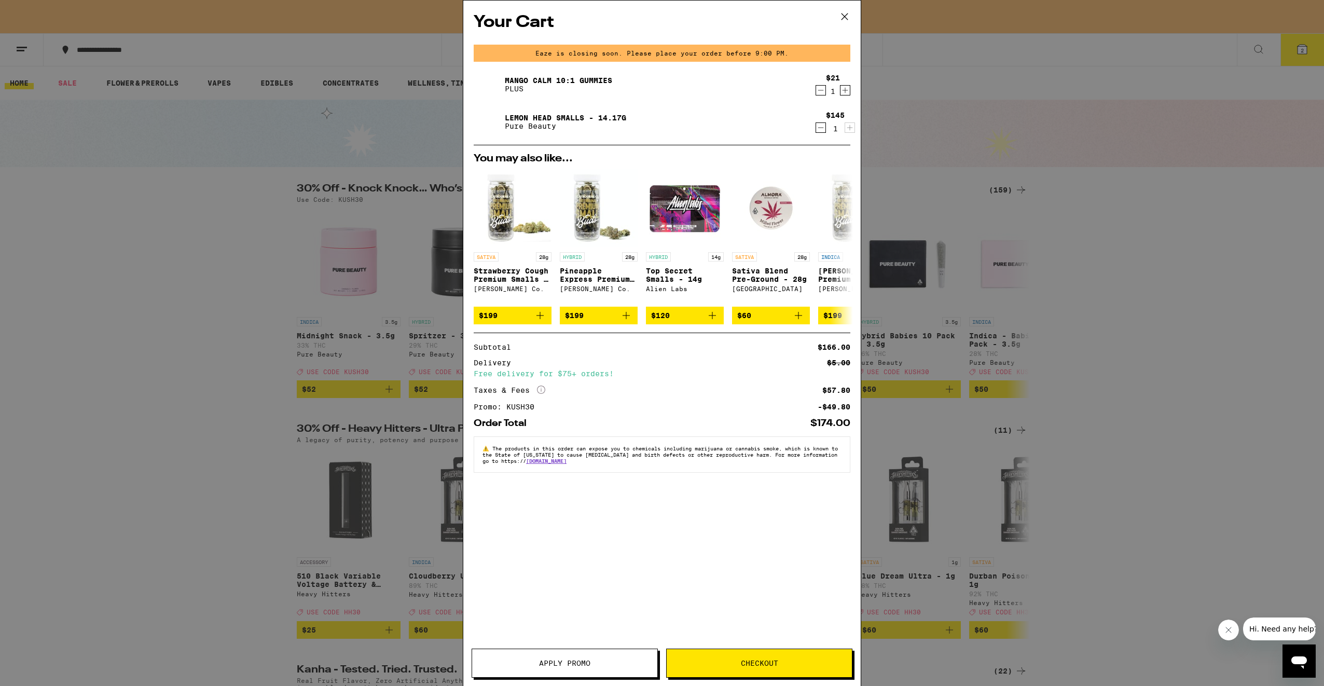
click at [785, 662] on span "Checkout" at bounding box center [758, 662] width 185 height 7
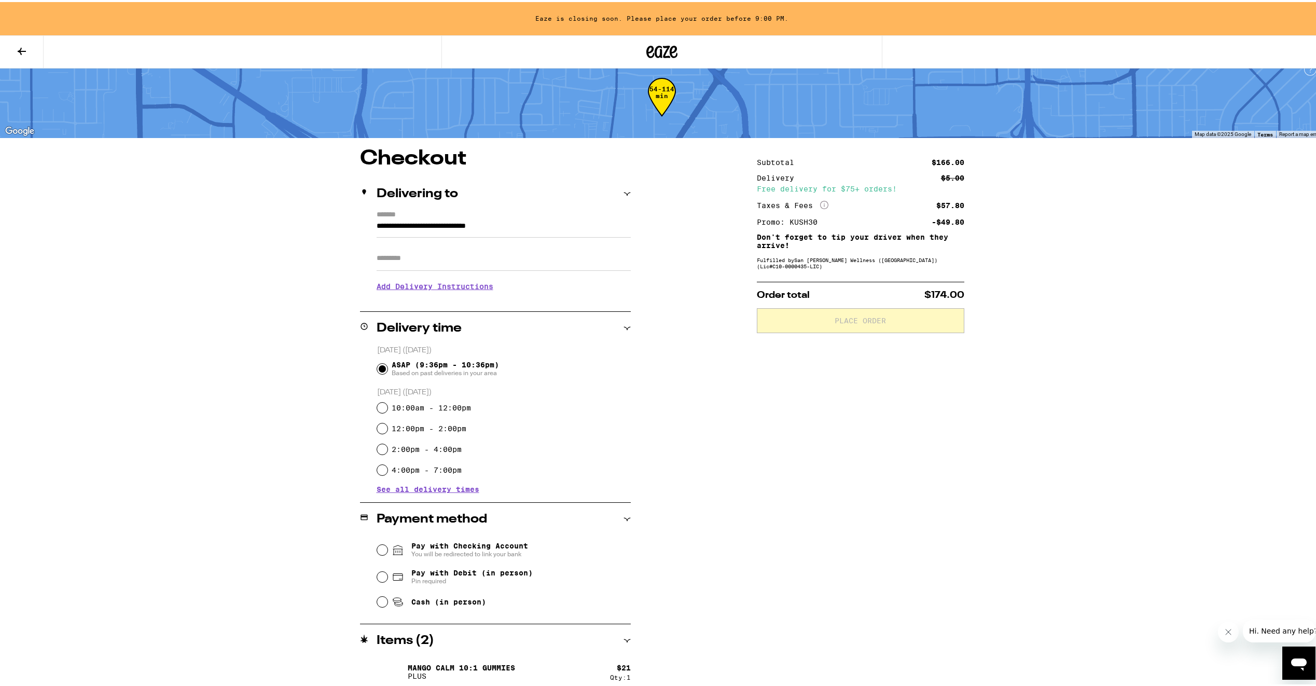
scroll to position [57, 0]
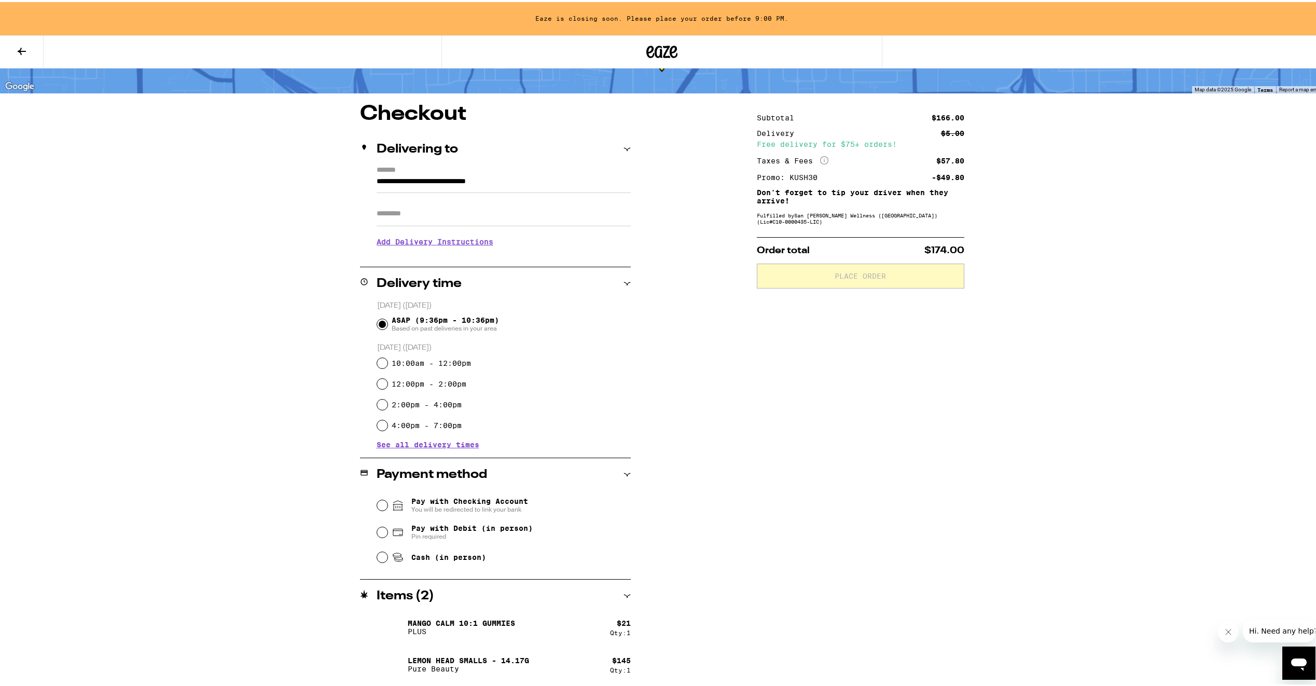
click at [412, 660] on p "Lemon Head Smalls - 14.17g" at bounding box center [468, 658] width 121 height 8
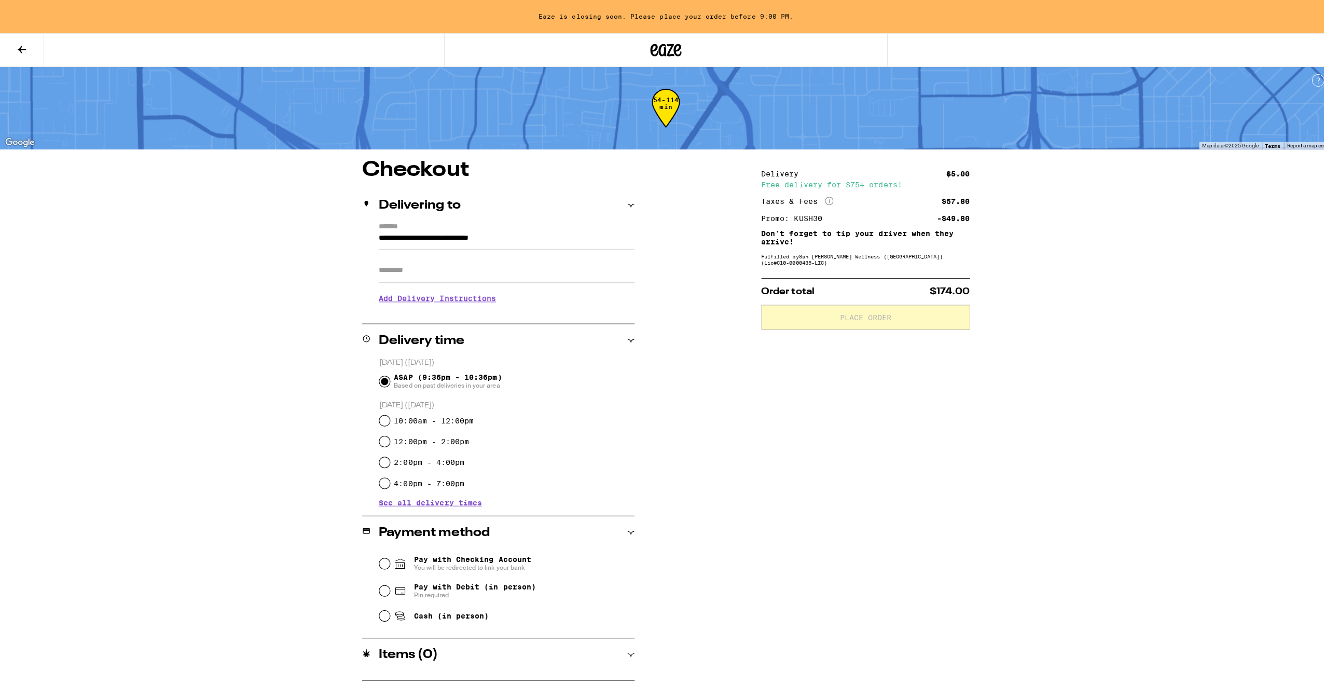
scroll to position [0, 0]
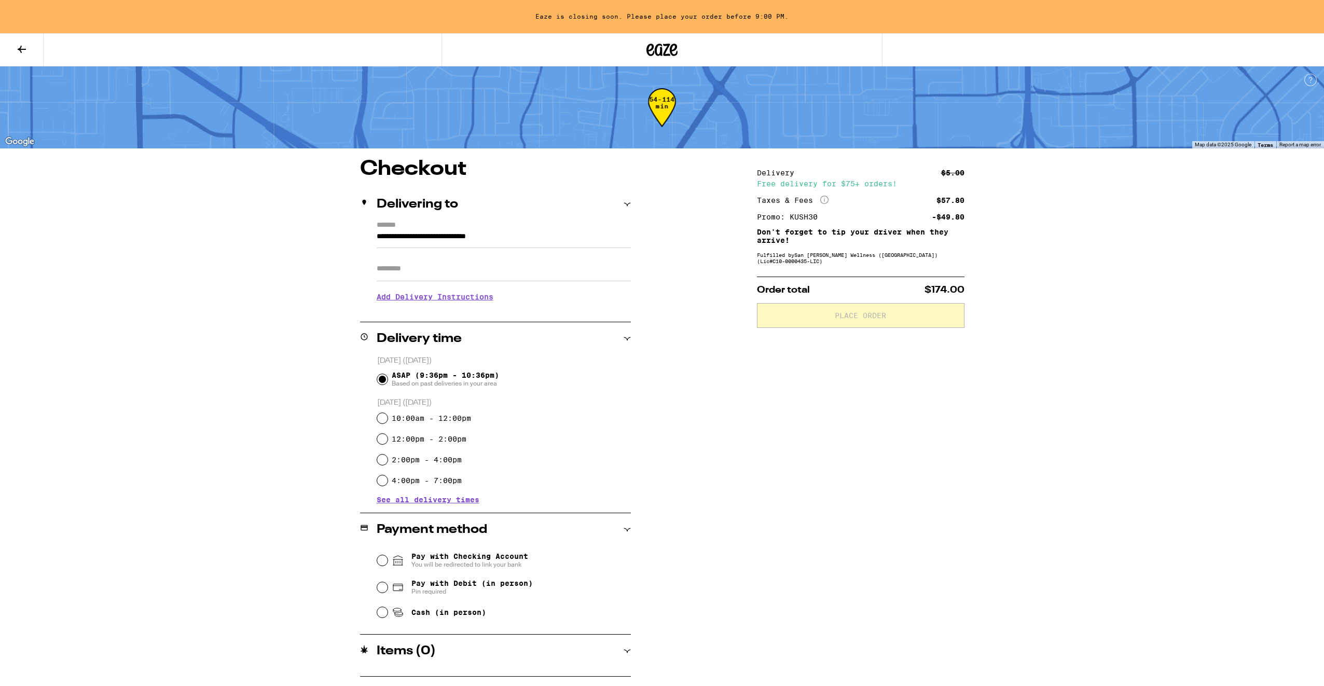
click at [1099, 311] on div "**********" at bounding box center [662, 338] width 1324 height 676
click at [448, 375] on span "ASAP (9:36pm - 10:36pm) Based on past deliveries in your area" at bounding box center [445, 379] width 107 height 17
click at [387, 375] on input "ASAP (9:36pm - 10:36pm) Based on past deliveries in your area" at bounding box center [382, 379] width 10 height 10
click at [435, 416] on label "10:00am - 12:00pm" at bounding box center [431, 418] width 79 height 8
click at [387, 416] on input "10:00am - 12:00pm" at bounding box center [382, 418] width 10 height 10
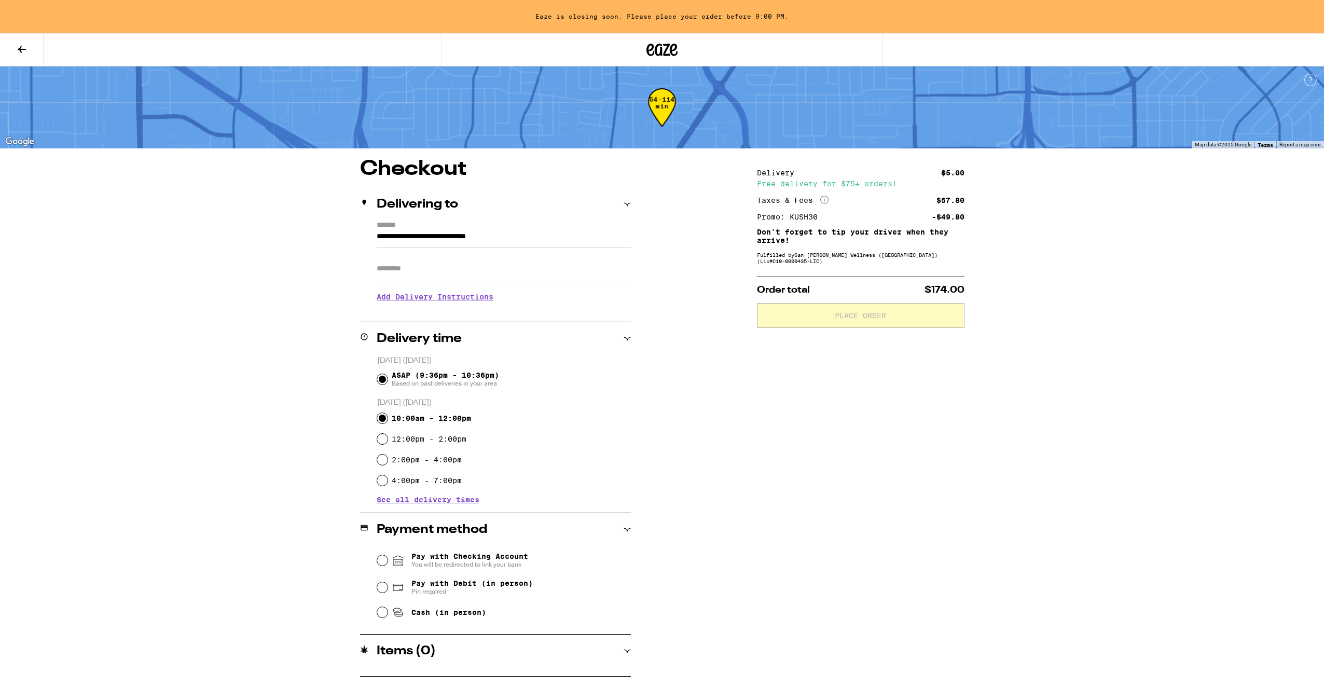
radio input "true"
click at [441, 376] on span "ASAP (9:36pm - 10:36pm) Based on past deliveries in your area" at bounding box center [445, 379] width 107 height 17
click at [387, 376] on input "ASAP (9:36pm - 10:36pm) Based on past deliveries in your area" at bounding box center [382, 379] width 10 height 10
radio input "true"
click at [491, 261] on input "Apt/Suite" at bounding box center [504, 268] width 254 height 25
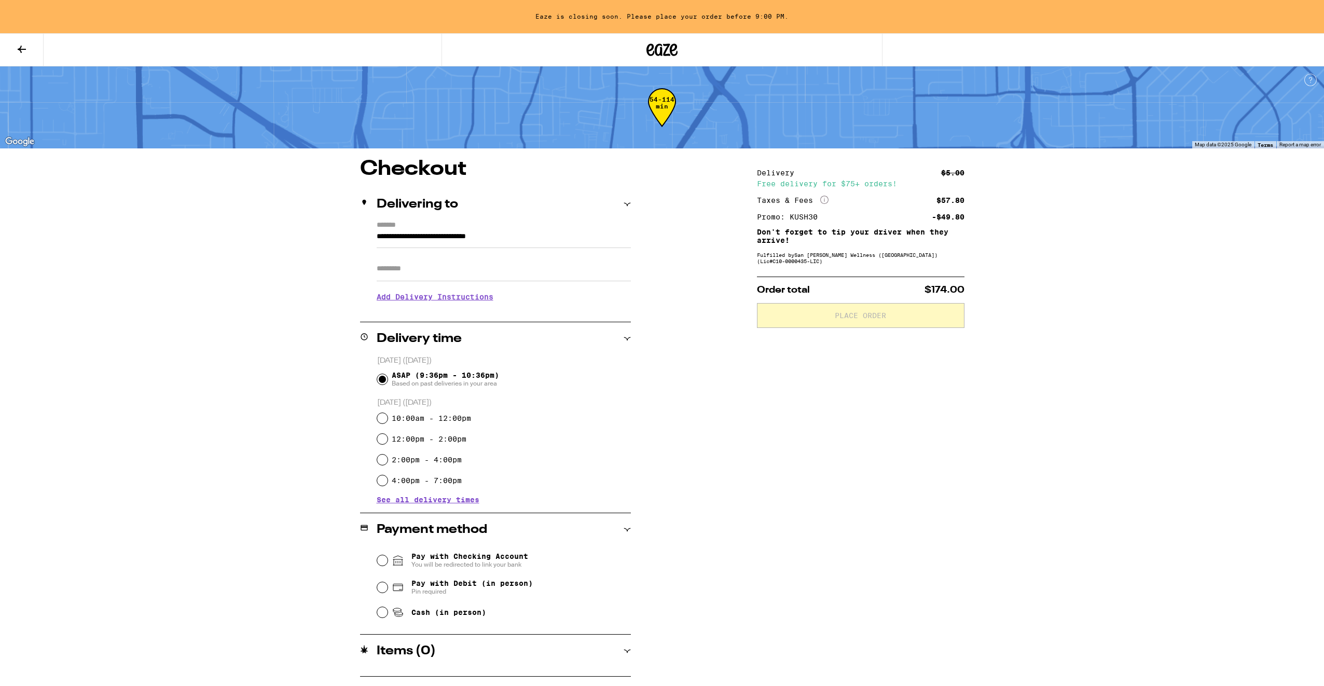
type input "**********"
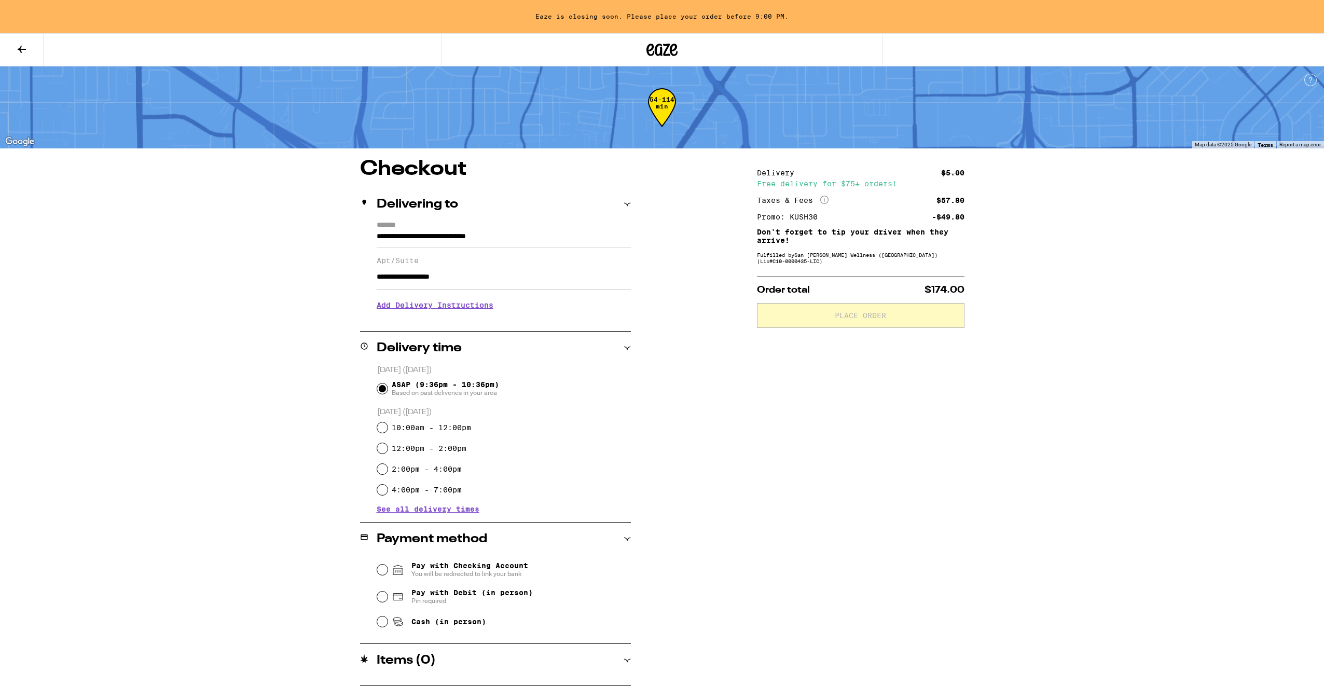
click at [724, 473] on div "**********" at bounding box center [661, 422] width 747 height 527
click at [444, 623] on span "Cash (in person)" at bounding box center [448, 621] width 75 height 8
click at [387, 623] on input "Cash (in person)" at bounding box center [382, 621] width 10 height 10
radio input "true"
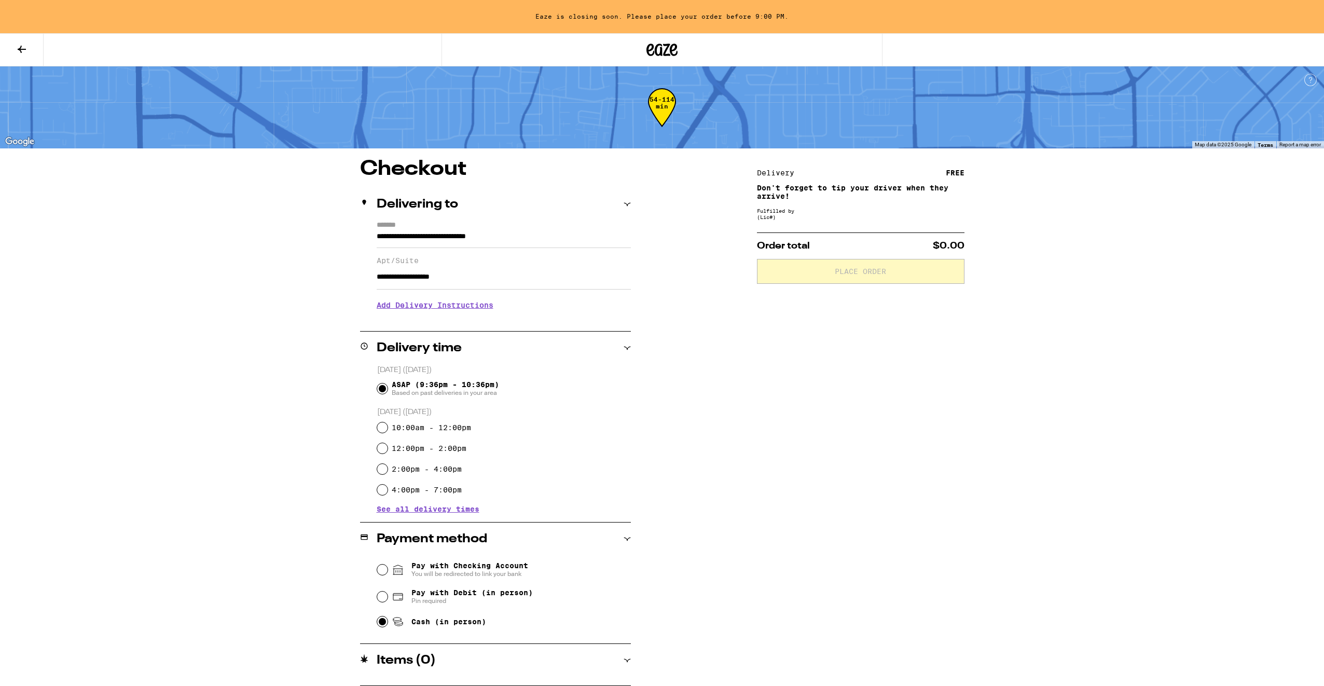
click at [819, 554] on div "Delivery FREE Don't forget to tip your driver when they arrive! Fulfilled by (L…" at bounding box center [860, 422] width 207 height 527
click at [492, 654] on div "Items ( 0 )" at bounding box center [495, 660] width 271 height 33
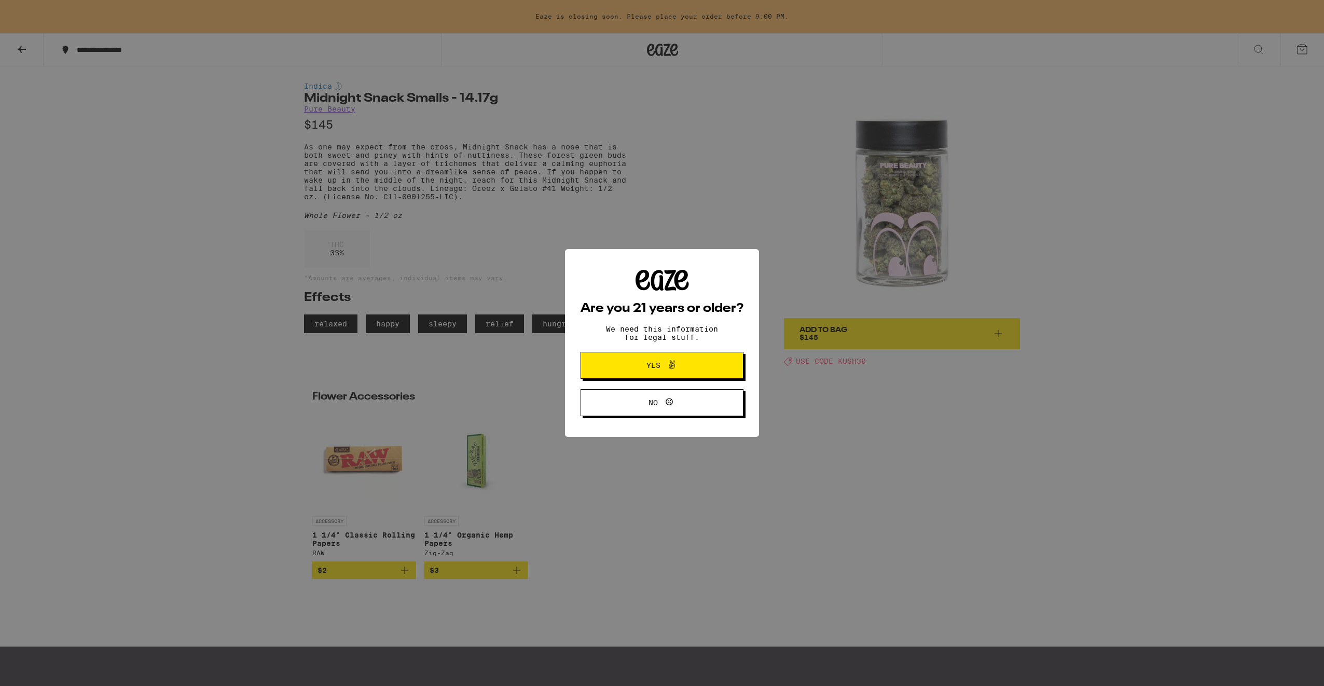
click at [655, 348] on div "Are you 21 years or older? We need this information for legal stuff. Yes No" at bounding box center [661, 343] width 163 height 147
click at [658, 366] on span "Yes" at bounding box center [653, 365] width 14 height 7
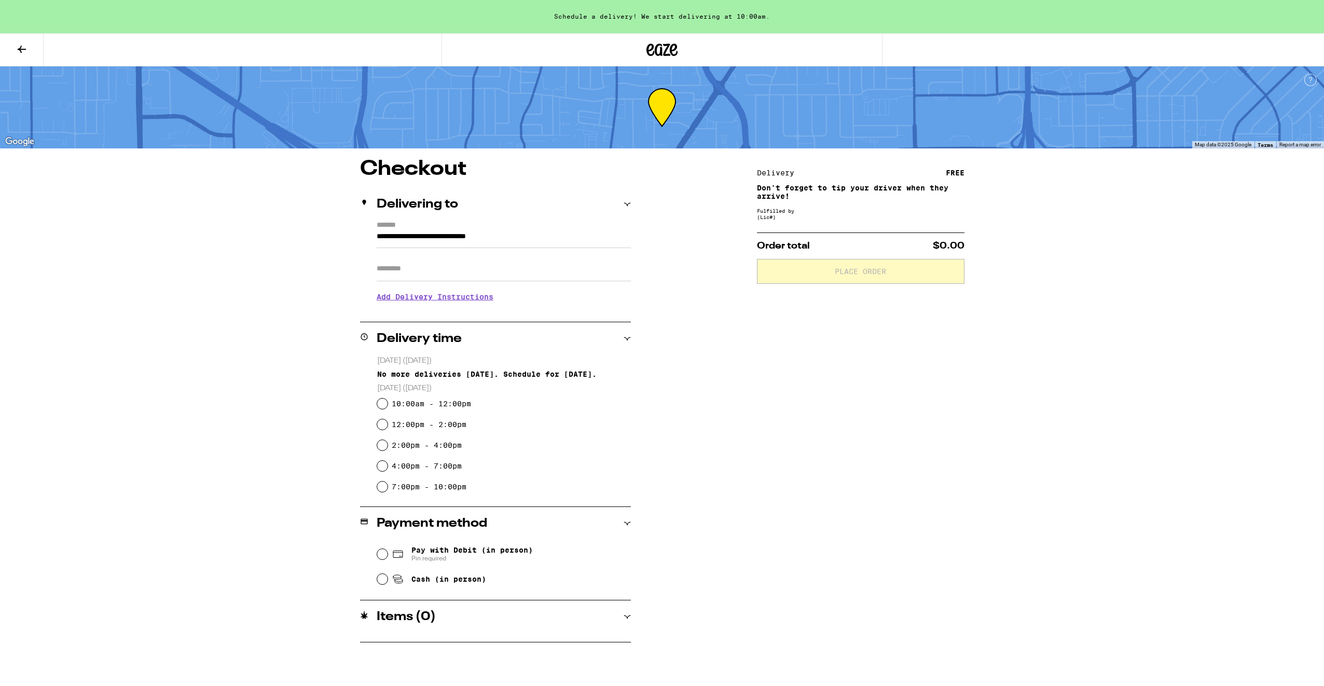
click at [513, 263] on input "Apt/Suite" at bounding box center [504, 268] width 254 height 25
click at [840, 440] on div "Delivery FREE Don't forget to tip your driver when they arrive! Fulfilled by (L…" at bounding box center [860, 400] width 207 height 483
click at [460, 401] on label "10:00am - 12:00pm" at bounding box center [431, 403] width 79 height 8
click at [387, 401] on input "10:00am - 12:00pm" at bounding box center [382, 403] width 10 height 10
radio input "true"
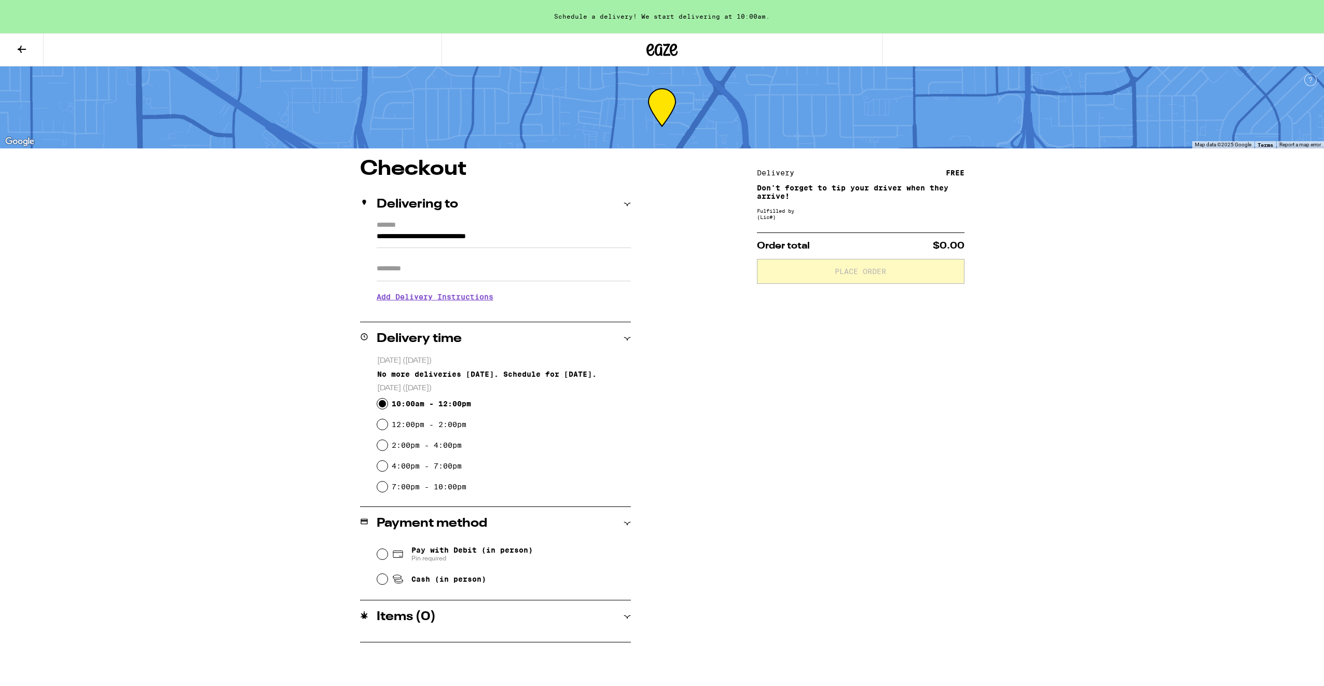
click at [478, 269] on input "Apt/Suite" at bounding box center [504, 268] width 254 height 25
type input "**********"
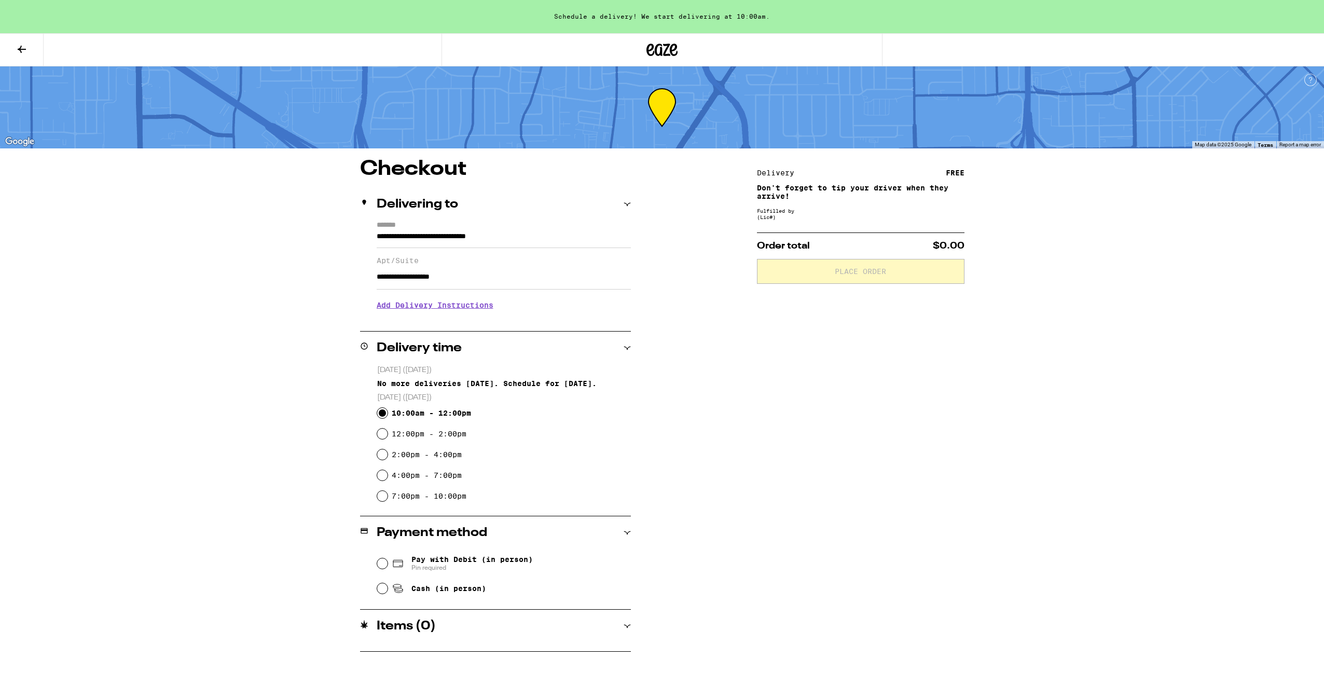
drag, startPoint x: 801, startPoint y: 235, endPoint x: 797, endPoint y: 229, distance: 7.8
click at [800, 234] on div "Delivery FREE Don't forget to tip your driver when they arrive! Fulfilled by (L…" at bounding box center [860, 405] width 207 height 493
drag, startPoint x: 797, startPoint y: 229, endPoint x: 771, endPoint y: 317, distance: 92.3
click at [796, 231] on div "Delivery FREE Don't forget to tip your driver when they arrive! Fulfilled by (L…" at bounding box center [860, 405] width 207 height 493
